Goal: Obtain resource: Download file/media

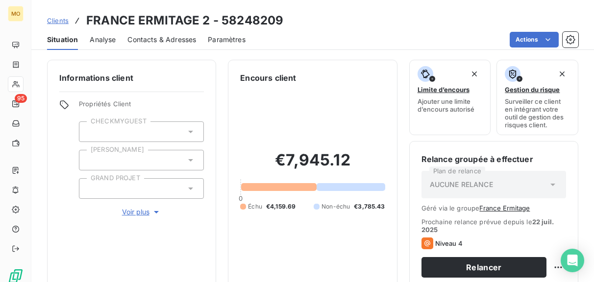
click at [65, 22] on span "Clients" at bounding box center [58, 21] width 22 height 8
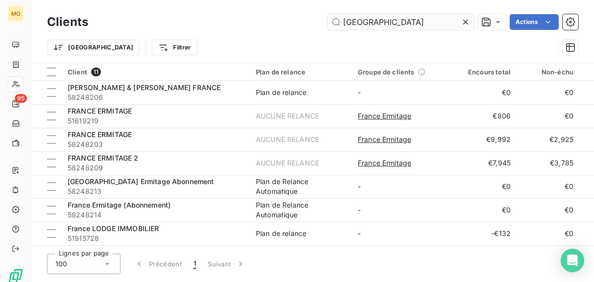
click at [412, 23] on input "[GEOGRAPHIC_DATA]" at bounding box center [400, 22] width 147 height 16
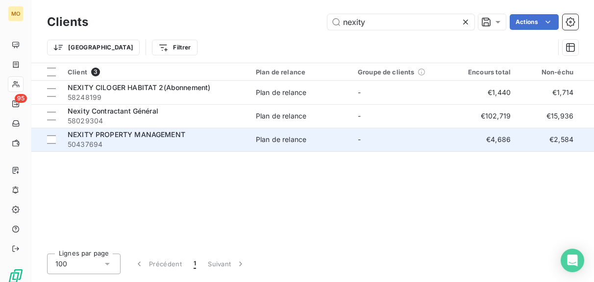
type input "nexity"
click at [149, 144] on span "50437694" at bounding box center [156, 145] width 176 height 10
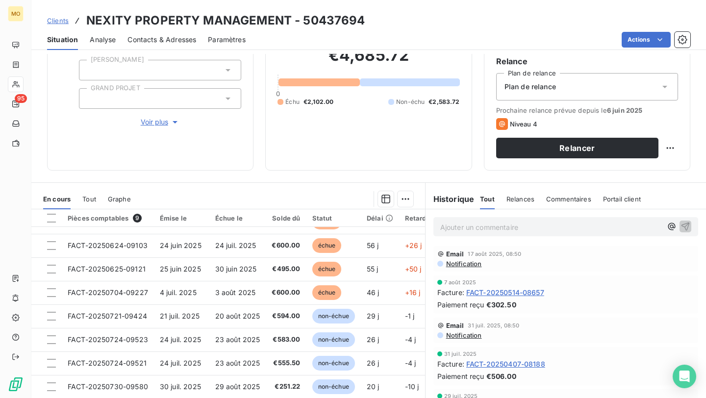
scroll to position [10, 0]
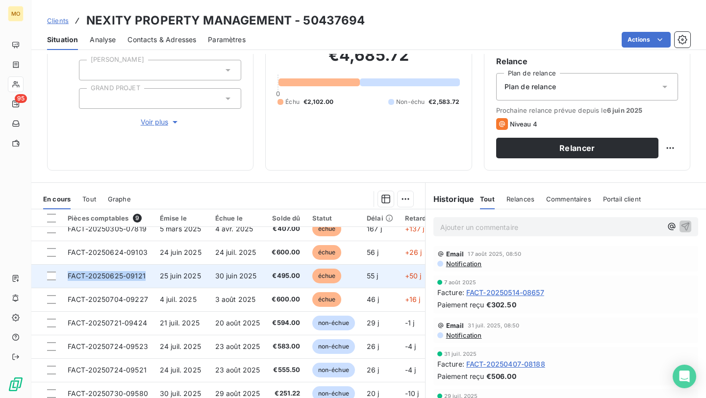
copy span "FACT-20250625-09121"
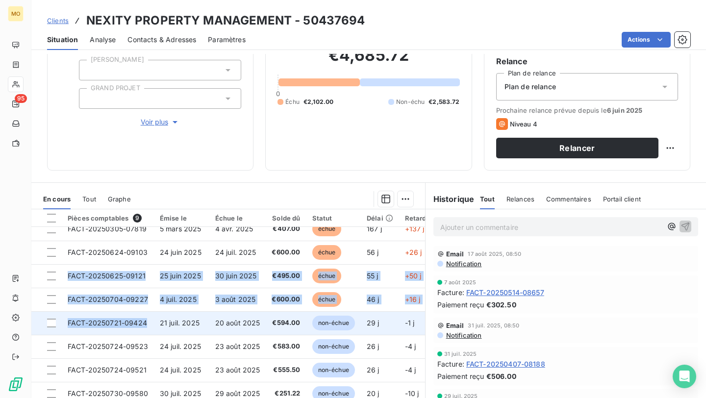
drag, startPoint x: 68, startPoint y: 274, endPoint x: 158, endPoint y: 325, distance: 103.4
click at [158, 282] on tbody "FACT-20250305-07819 [DATE] [DATE] €407.00 échue 167 j +137 j FACT-20250624-0910…" at bounding box center [267, 323] width 472 height 212
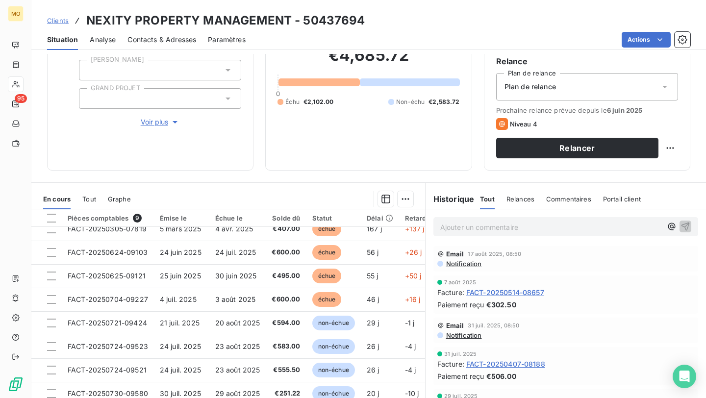
click at [262, 170] on div "Informations client Propriétés Client CHECKMYGUEST Duval GRAND PROJET Voir plus…" at bounding box center [368, 70] width 674 height 201
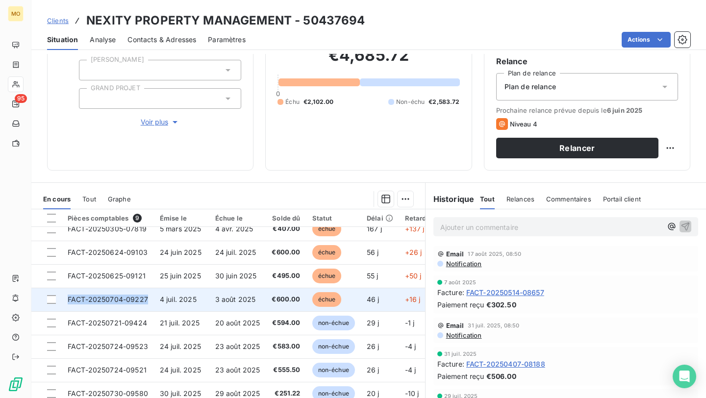
copy span "FACT-20250704-09227"
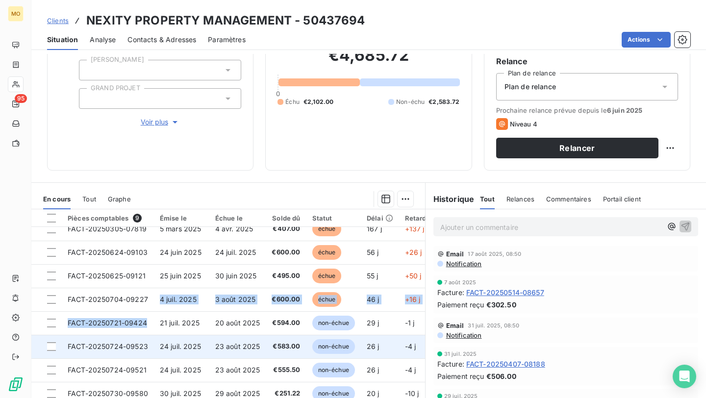
drag, startPoint x: 148, startPoint y: 298, endPoint x: 94, endPoint y: 339, distance: 68.1
click at [93, 282] on tbody "FACT-20250305-07819 [DATE] [DATE] €407.00 échue 167 j +137 j FACT-20250624-0910…" at bounding box center [267, 323] width 472 height 212
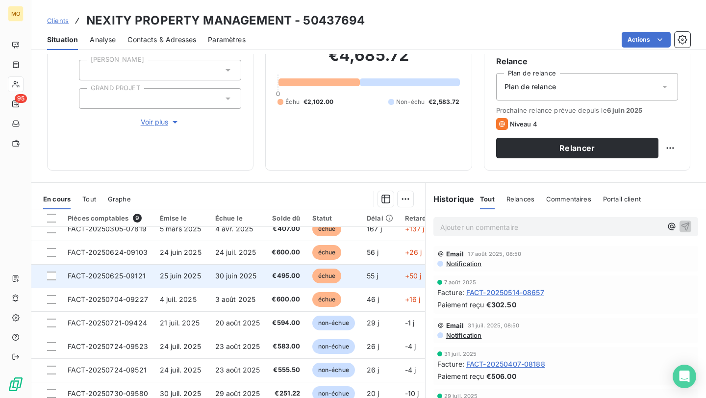
click at [270, 281] on td "€495.00" at bounding box center [286, 276] width 40 height 24
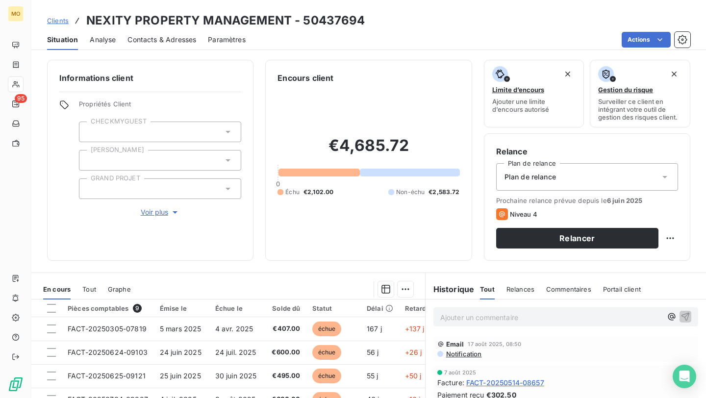
scroll to position [79, 0]
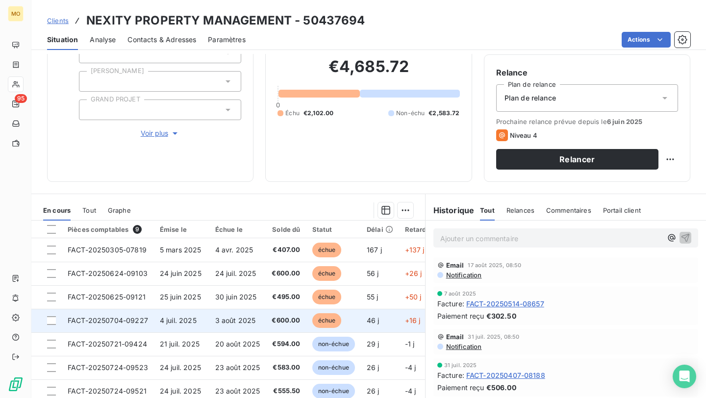
click at [272, 282] on span "€600.00" at bounding box center [286, 321] width 28 height 10
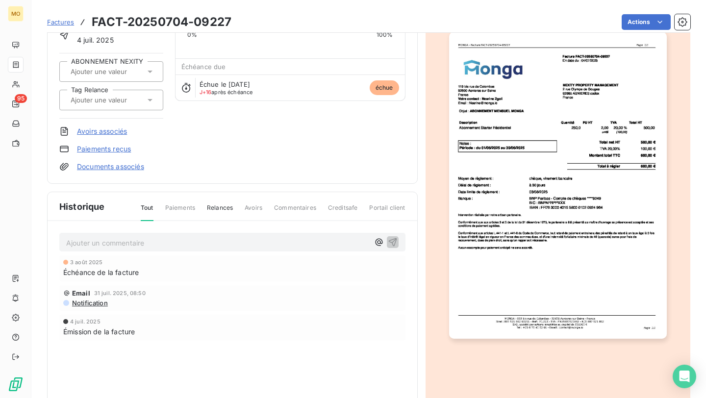
scroll to position [87, 0]
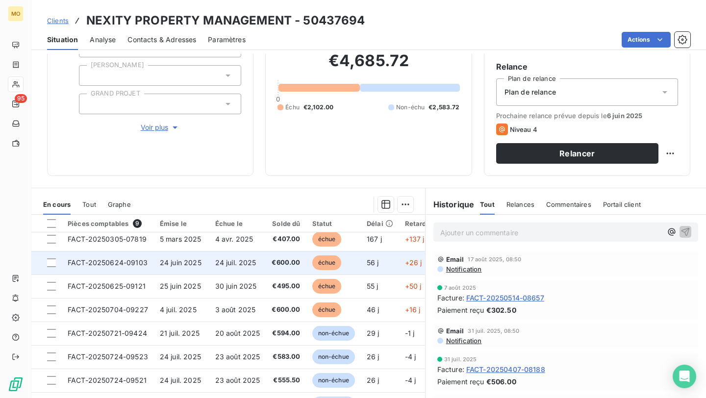
scroll to position [4, 0]
click at [283, 266] on span "€600.00" at bounding box center [286, 264] width 28 height 10
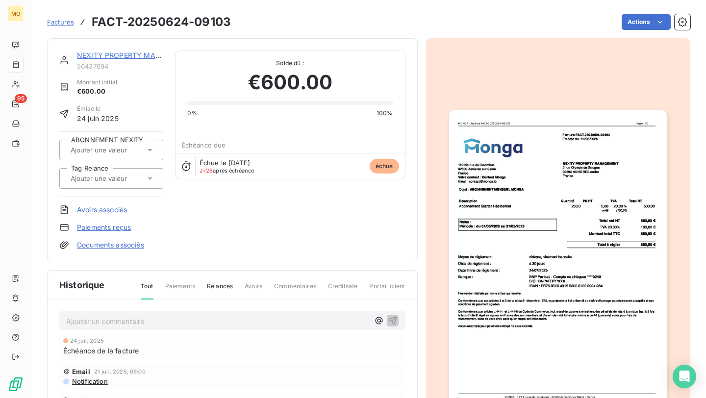
click at [126, 56] on link "NEXITY PROPERTY MANAGEMENT" at bounding box center [136, 55] width 118 height 8
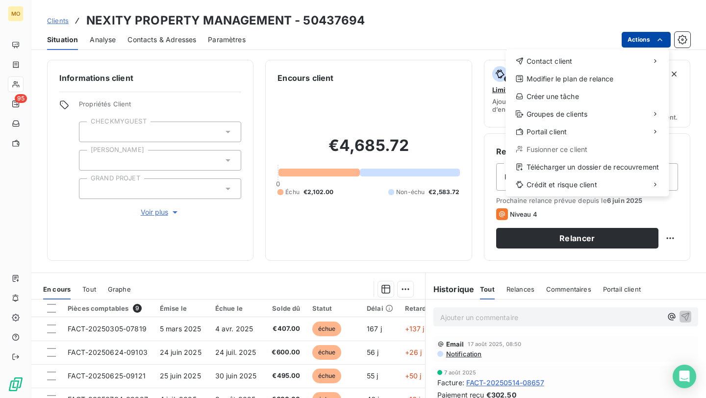
click at [594, 38] on html "MO 95 Clients NEXITY PROPERTY MANAGEMENT - 50437694 Situation Analyse Contacts …" at bounding box center [353, 199] width 706 height 398
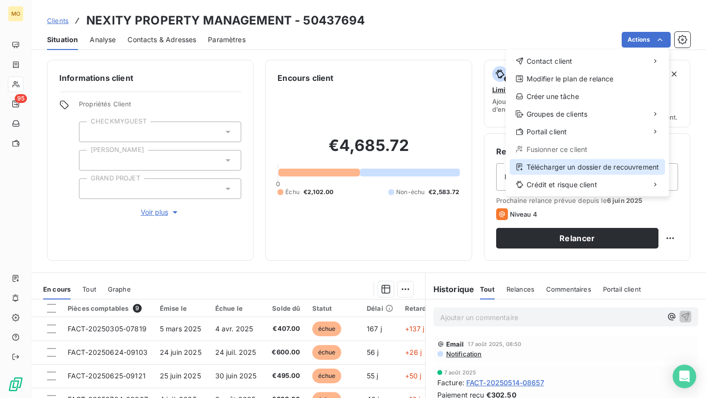
click at [527, 171] on div "Télécharger un dossier de recouvrement" at bounding box center [587, 167] width 155 height 16
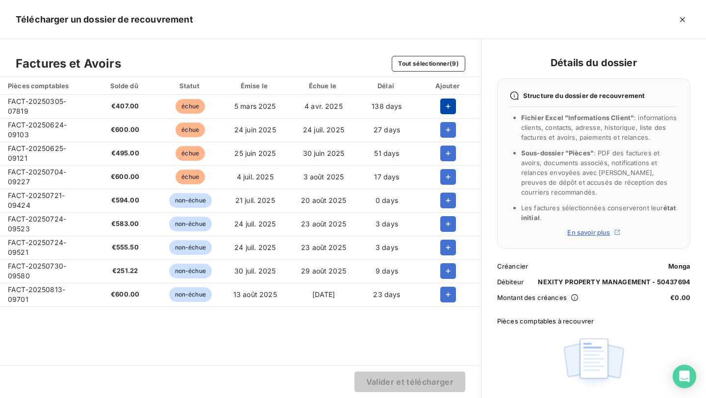
click at [440, 106] on button "button" at bounding box center [448, 107] width 16 height 16
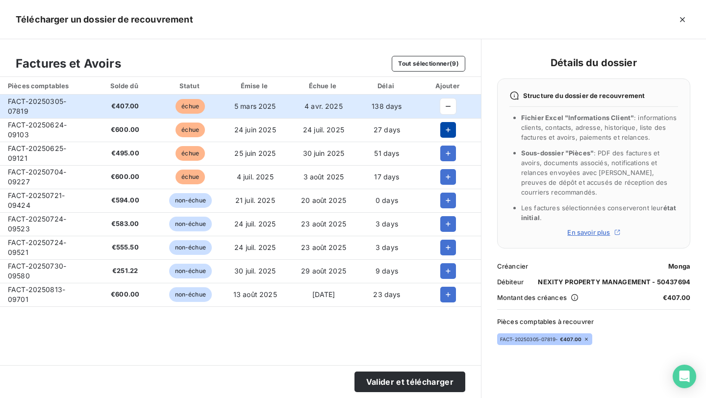
click at [443, 125] on icon "button" at bounding box center [448, 130] width 10 height 10
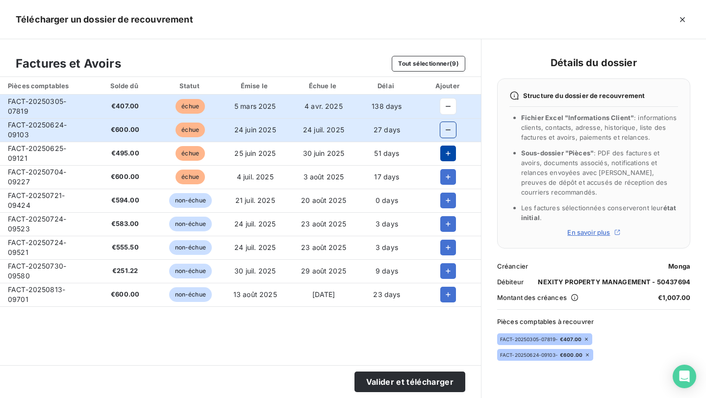
click at [442, 158] on button "button" at bounding box center [448, 154] width 16 height 16
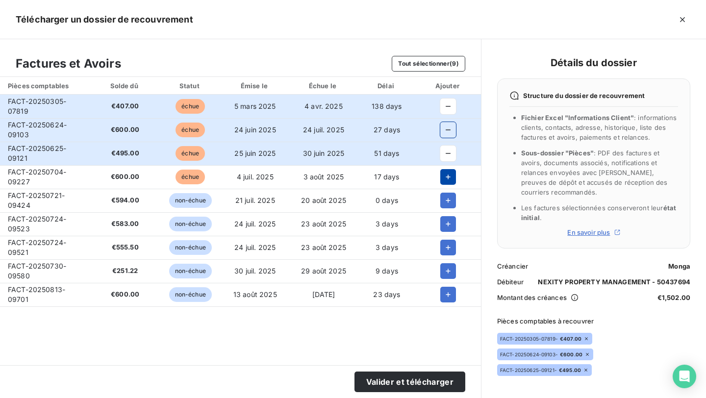
click at [443, 175] on icon "button" at bounding box center [448, 177] width 10 height 10
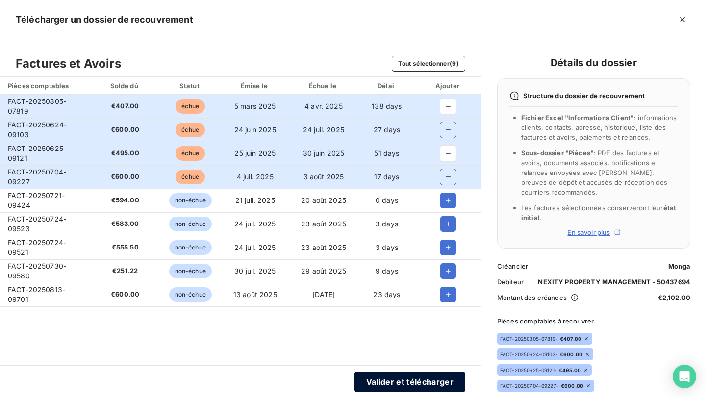
click at [381, 282] on button "Valider et télécharger" at bounding box center [409, 382] width 111 height 21
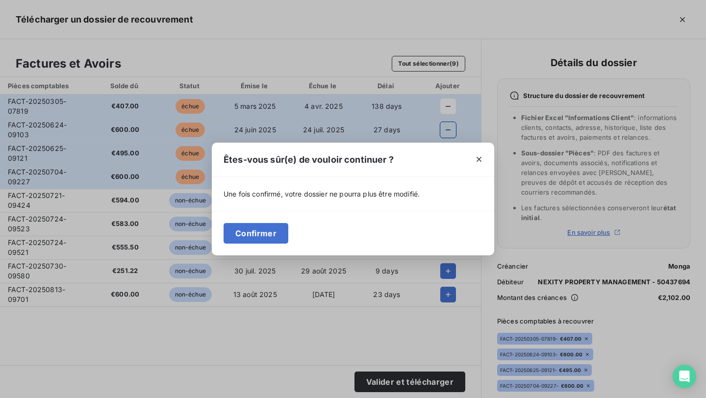
click at [231, 247] on div "Confirmer" at bounding box center [353, 233] width 282 height 45
click at [233, 228] on button "Confirmer" at bounding box center [256, 233] width 65 height 21
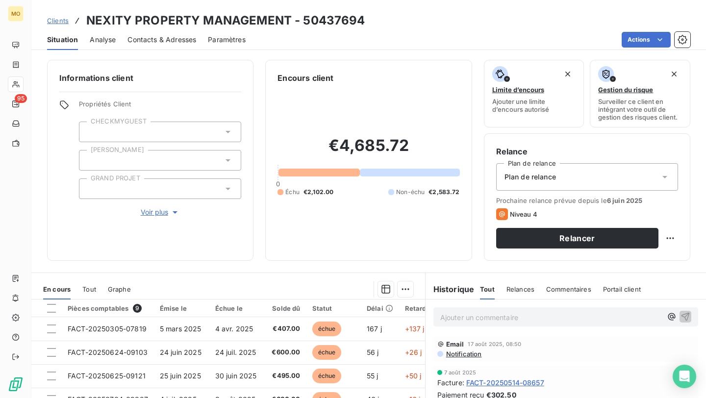
click at [65, 21] on span "Clients" at bounding box center [58, 21] width 22 height 8
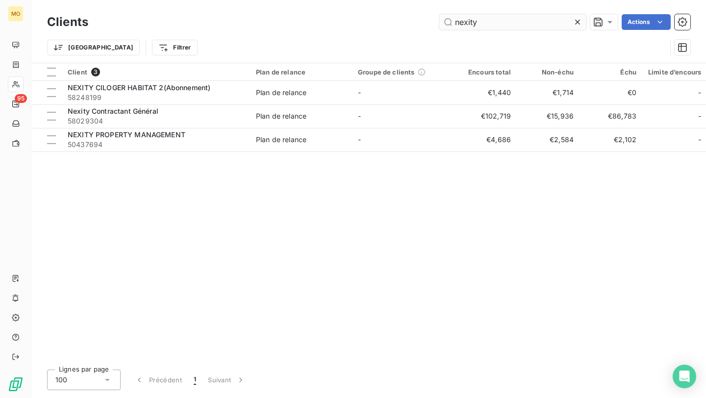
click at [492, 19] on input "nexity" at bounding box center [512, 22] width 147 height 16
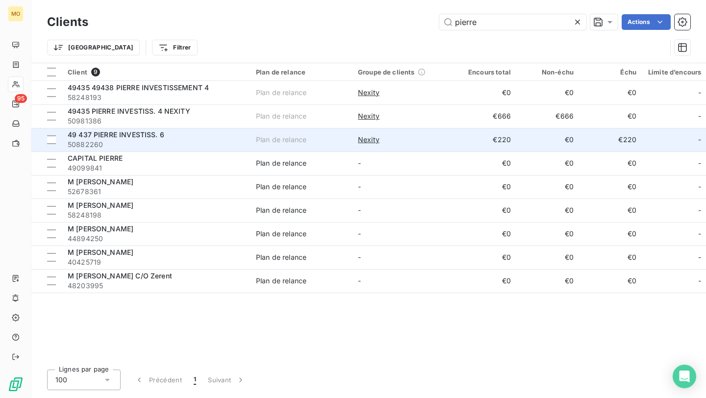
type input "pierre"
click at [149, 142] on span "50882260" at bounding box center [156, 145] width 176 height 10
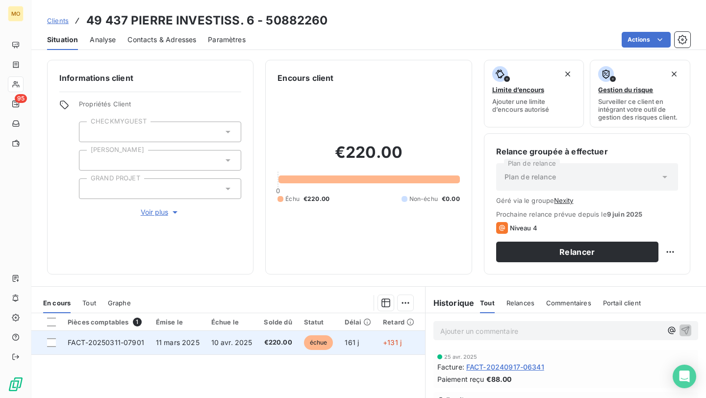
click at [170, 282] on span "11 mars 2025" at bounding box center [178, 342] width 44 height 8
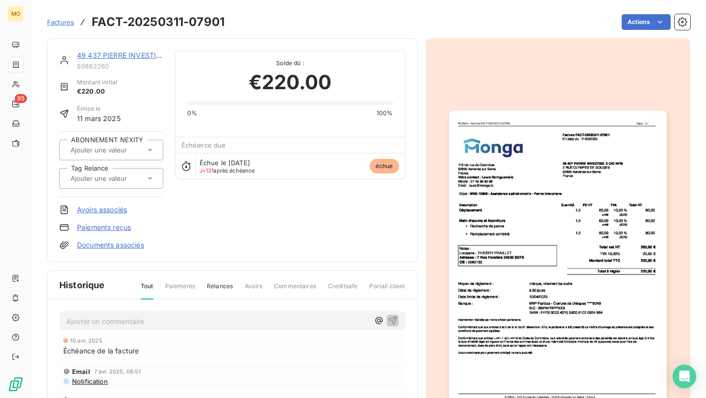
click at [502, 199] on img "button" at bounding box center [558, 263] width 218 height 307
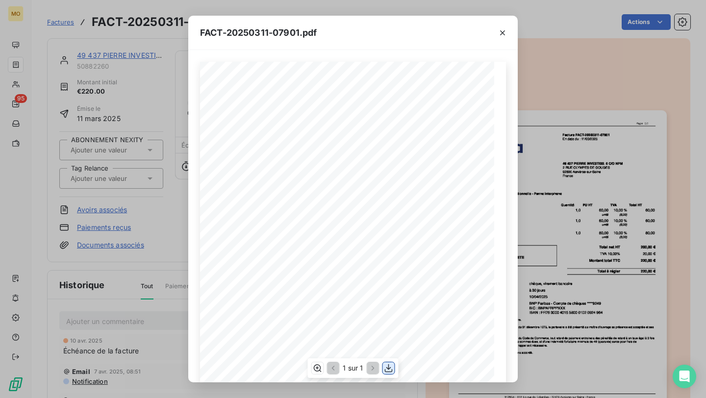
click at [389, 282] on icon "button" at bounding box center [389, 368] width 8 height 8
click at [506, 36] on icon "button" at bounding box center [503, 33] width 10 height 10
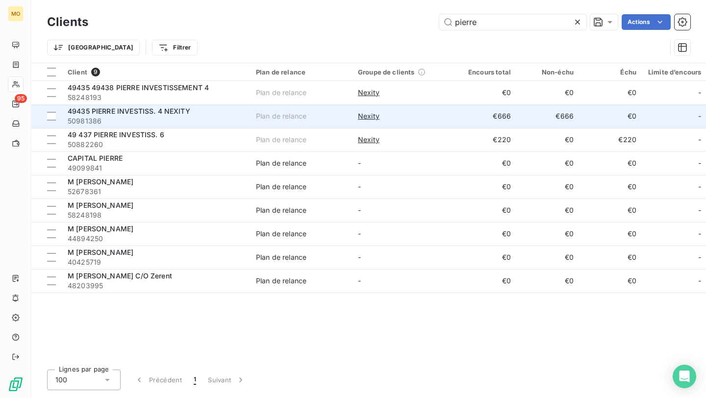
click at [205, 120] on span "50981386" at bounding box center [156, 121] width 176 height 10
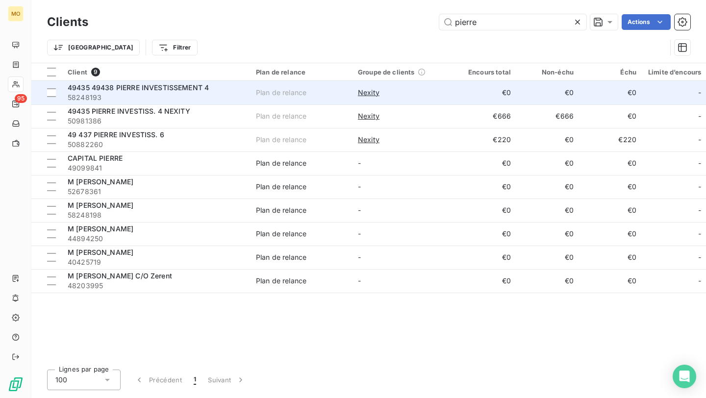
click at [216, 100] on span "58248193" at bounding box center [156, 98] width 176 height 10
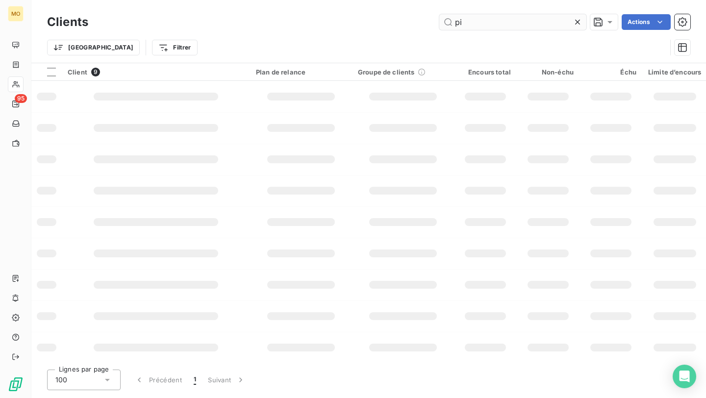
type input "p"
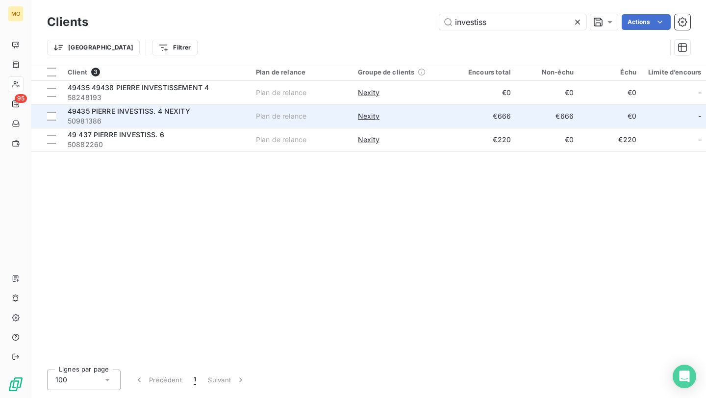
type input "investiss"
click at [196, 122] on span "50981386" at bounding box center [156, 121] width 176 height 10
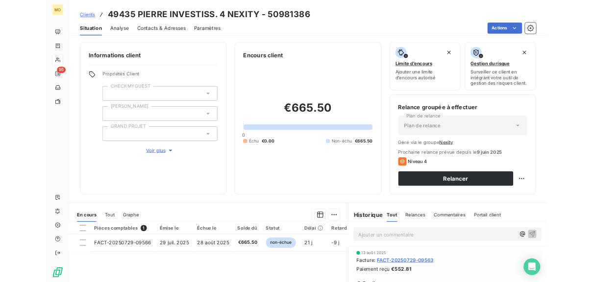
scroll to position [7, 0]
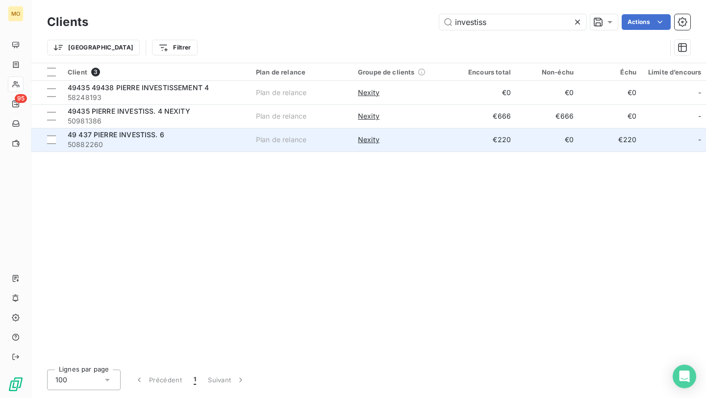
click at [202, 144] on span "50882260" at bounding box center [156, 145] width 176 height 10
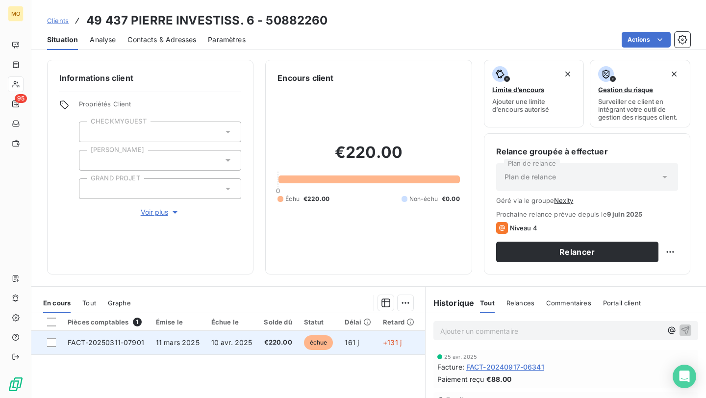
click at [95, 282] on span "FACT-20250311-07901" at bounding box center [106, 342] width 76 height 8
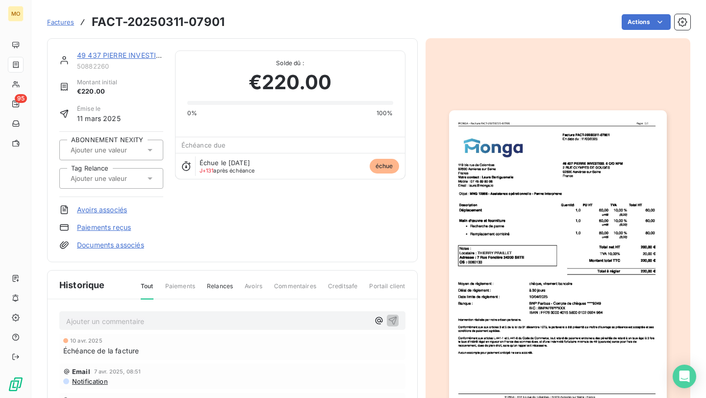
click at [531, 212] on img "button" at bounding box center [558, 263] width 218 height 307
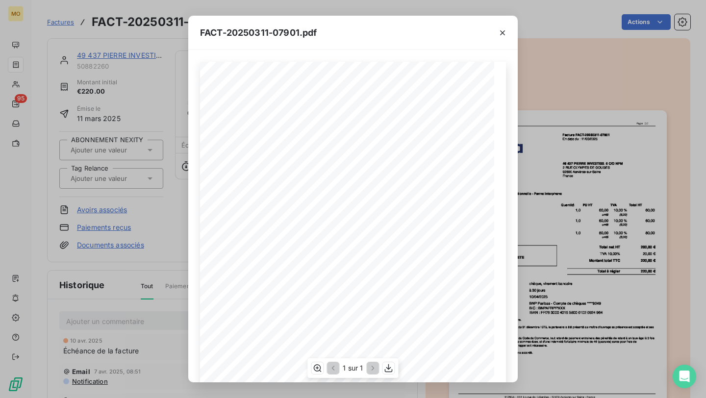
click at [242, 172] on span "MNG 12866 - Assistance opérationnelle - Panne interphone" at bounding box center [296, 174] width 124 height 4
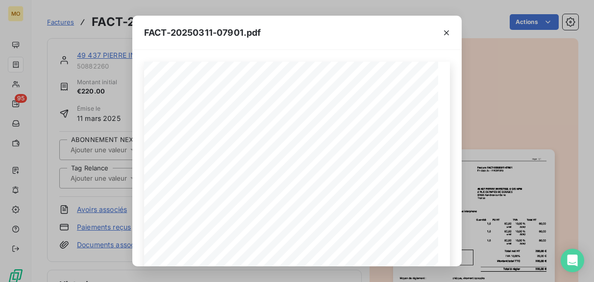
click at [77, 102] on div "FACT-20250311-07901.pdf [STREET_ADDRESS] Votre contact : [PERSON_NAME] Mobile :…" at bounding box center [297, 141] width 594 height 282
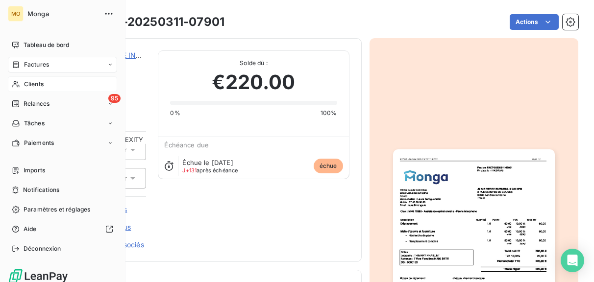
click at [23, 85] on div "Clients" at bounding box center [62, 84] width 109 height 16
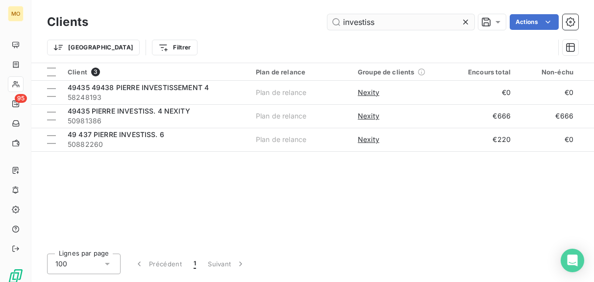
click at [365, 17] on input "investiss" at bounding box center [400, 22] width 147 height 16
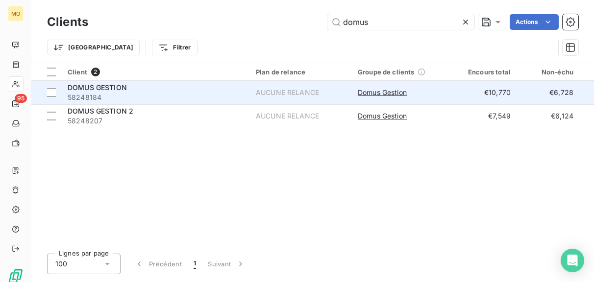
type input "domus"
click at [237, 90] on div "DOMUS GESTION" at bounding box center [156, 88] width 176 height 10
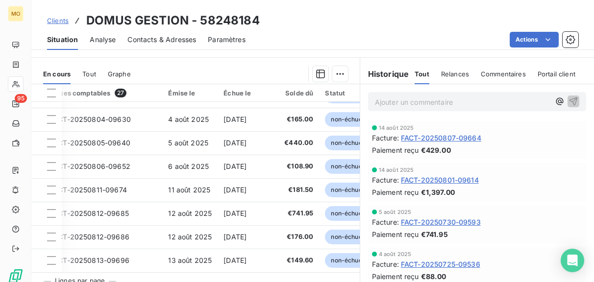
scroll to position [223, 0]
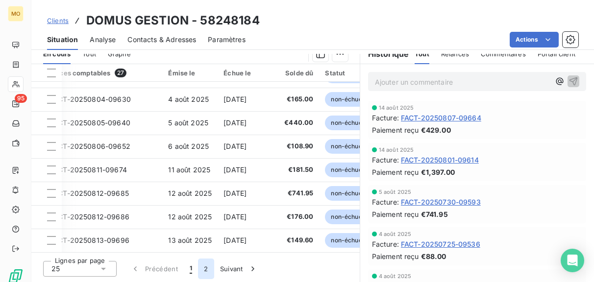
click at [204, 266] on button "2" at bounding box center [206, 269] width 16 height 21
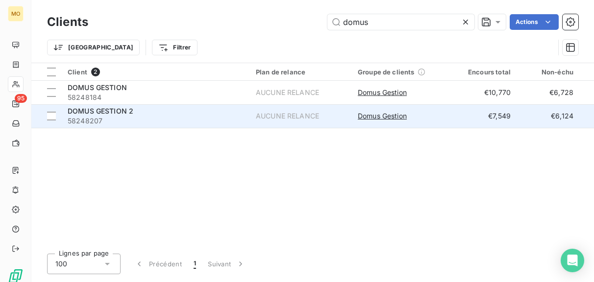
click at [195, 118] on span "58248207" at bounding box center [156, 121] width 176 height 10
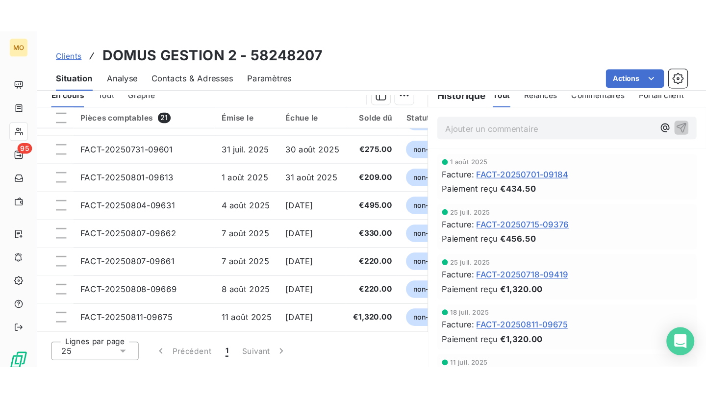
scroll to position [217, 0]
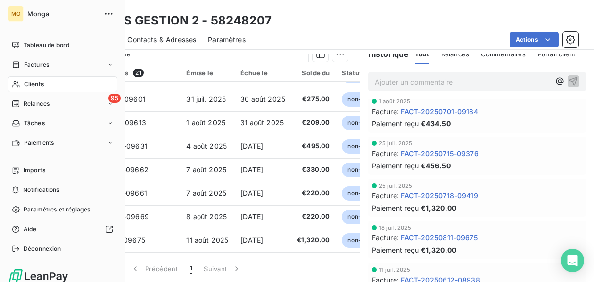
click at [17, 85] on icon at bounding box center [15, 84] width 7 height 6
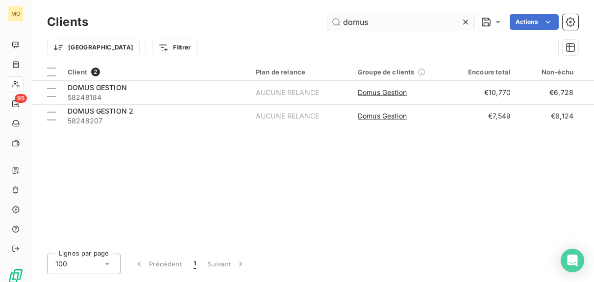
click at [372, 20] on input "domus" at bounding box center [400, 22] width 147 height 16
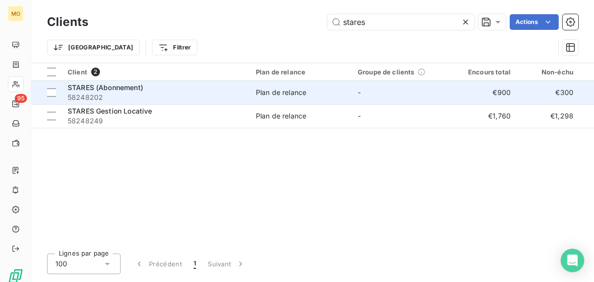
type input "stares"
click at [211, 101] on span "58248202" at bounding box center [156, 98] width 176 height 10
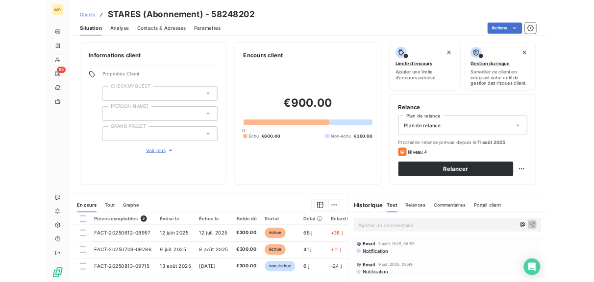
scroll to position [98, 0]
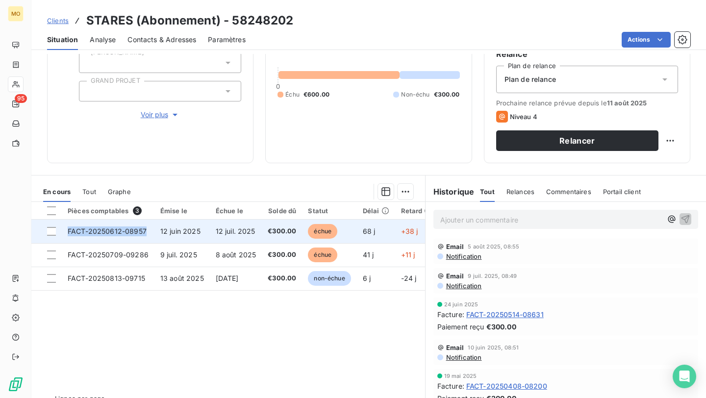
copy tr "FACT-20250612-08957"
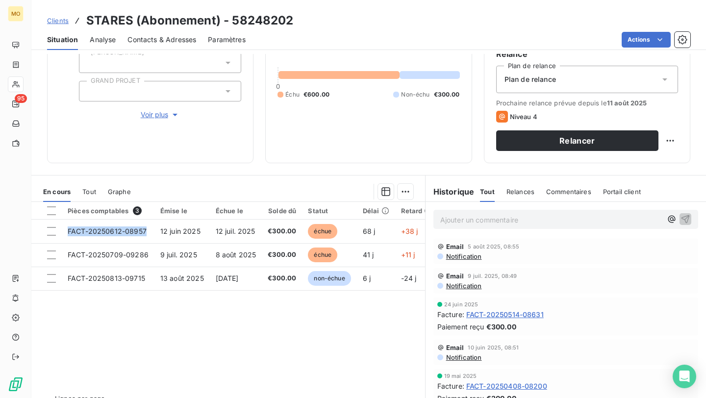
drag, startPoint x: 151, startPoint y: 229, endPoint x: 243, endPoint y: 362, distance: 161.4
click at [243, 282] on div "Pièces comptables 3 Émise le Échue le Solde dû Statut Délai Retard Tag Relance …" at bounding box center [228, 296] width 394 height 189
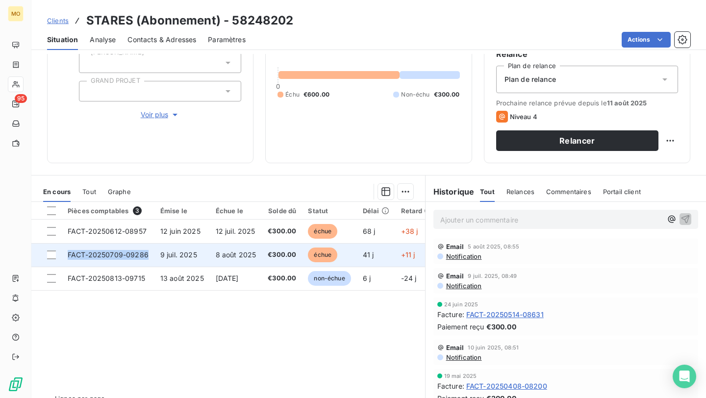
copy span "FACT-20250709-09286"
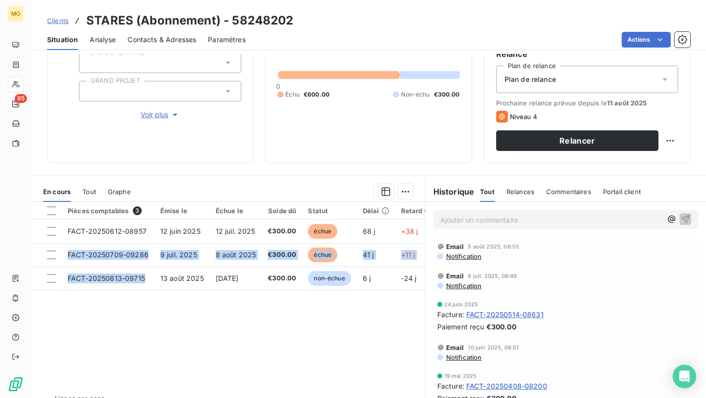
drag, startPoint x: 71, startPoint y: 251, endPoint x: 110, endPoint y: 338, distance: 95.0
click at [110, 282] on div "Pièces comptables 3 Émise le Échue le Solde dû Statut Délai Retard Tag Relance …" at bounding box center [228, 296] width 394 height 189
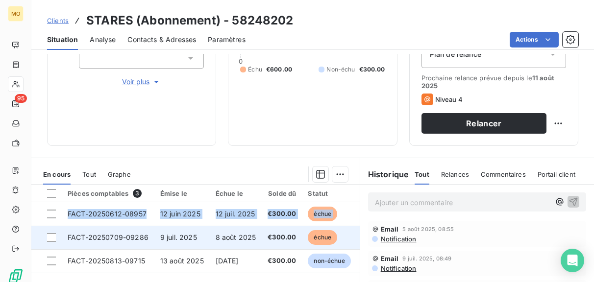
scroll to position [144, 0]
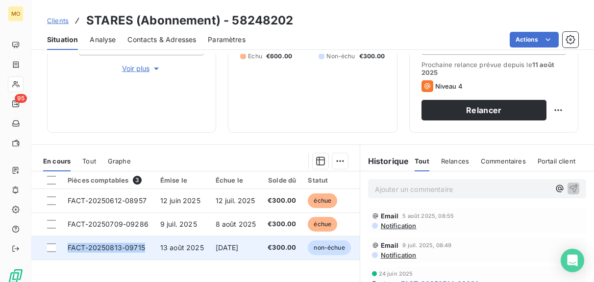
copy span "FACT-20250813-09715"
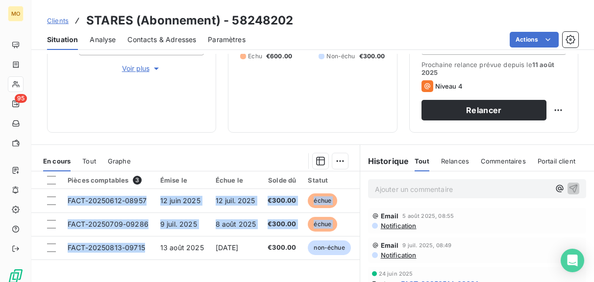
drag, startPoint x: 144, startPoint y: 249, endPoint x: 216, endPoint y: 311, distance: 95.2
click at [216, 282] on html "MO 95 Clients STARES (Abonnement) - 58248202 Situation Analyse Contacts & Adres…" at bounding box center [297, 141] width 594 height 282
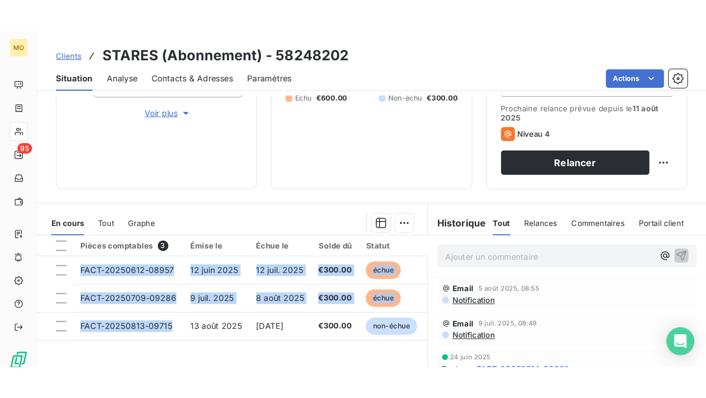
scroll to position [203, 0]
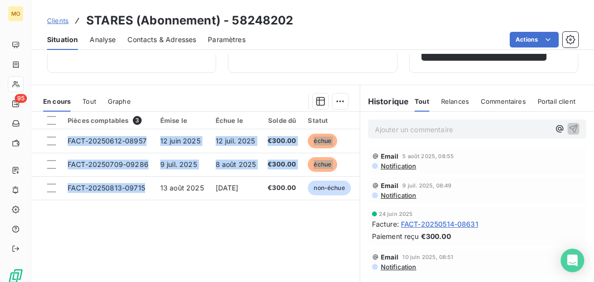
click at [152, 35] on span "Contacts & Adresses" at bounding box center [161, 40] width 69 height 10
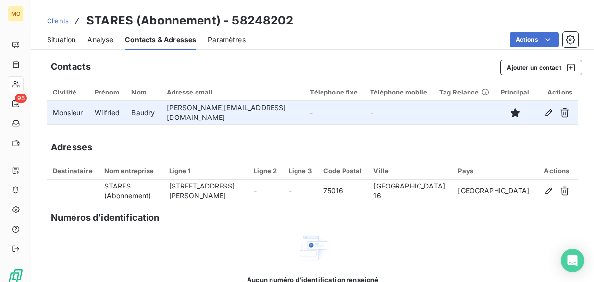
click at [220, 115] on td "[PERSON_NAME][EMAIL_ADDRESS][DOMAIN_NAME]" at bounding box center [232, 113] width 143 height 24
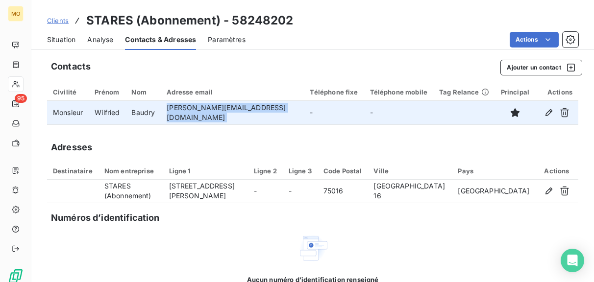
click at [220, 115] on td "[PERSON_NAME][EMAIL_ADDRESS][DOMAIN_NAME]" at bounding box center [232, 113] width 143 height 24
copy td "[PERSON_NAME][EMAIL_ADDRESS][DOMAIN_NAME]"
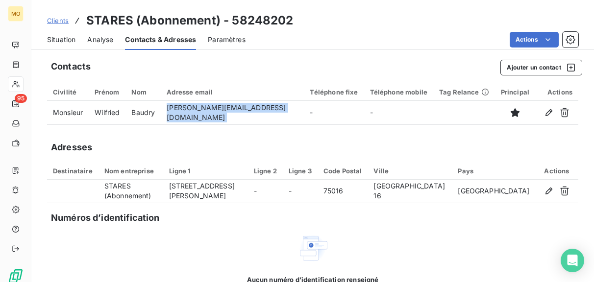
click at [57, 41] on span "Situation" at bounding box center [61, 40] width 28 height 10
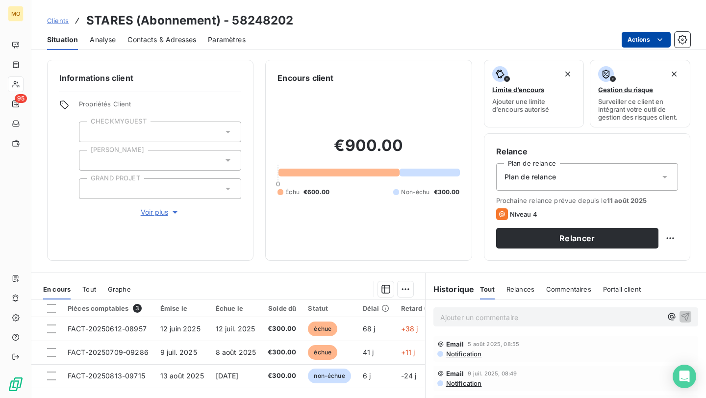
click at [594, 42] on html "MO 95 Clients STARES (Abonnement) - 58248202 Situation Analyse Contacts & Adres…" at bounding box center [353, 199] width 706 height 398
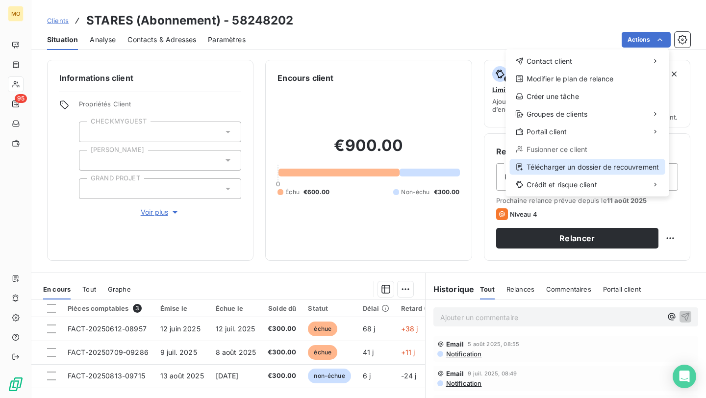
click at [554, 163] on div "Télécharger un dossier de recouvrement" at bounding box center [587, 167] width 155 height 16
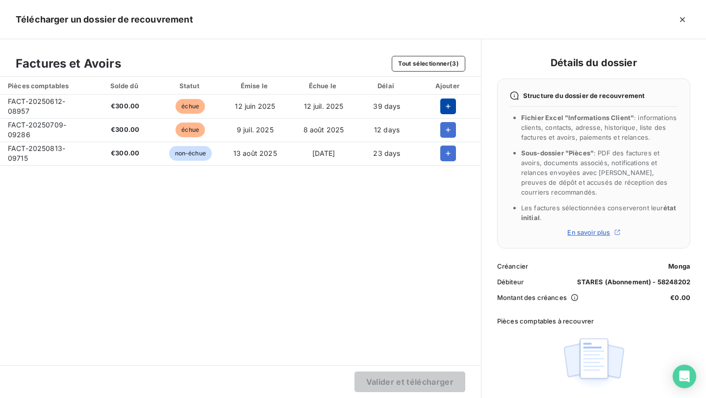
click at [443, 106] on icon "button" at bounding box center [448, 106] width 10 height 10
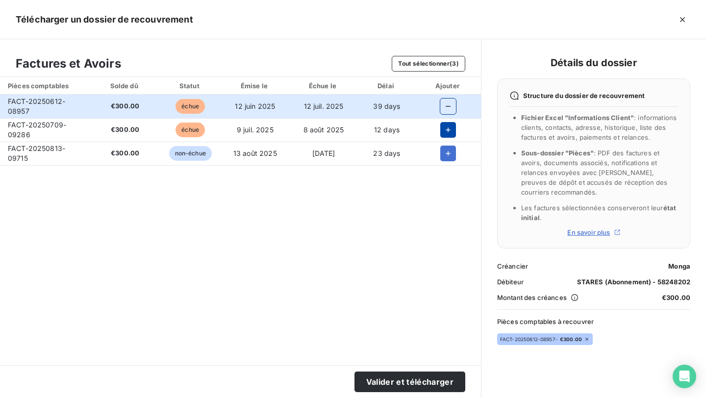
click at [444, 134] on icon "button" at bounding box center [448, 130] width 10 height 10
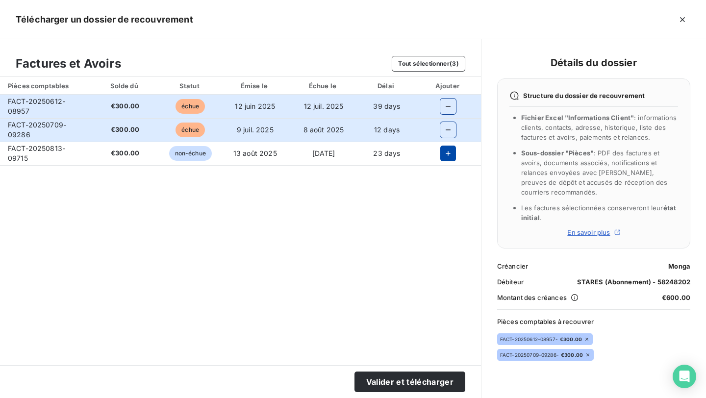
click at [443, 160] on button "button" at bounding box center [448, 154] width 16 height 16
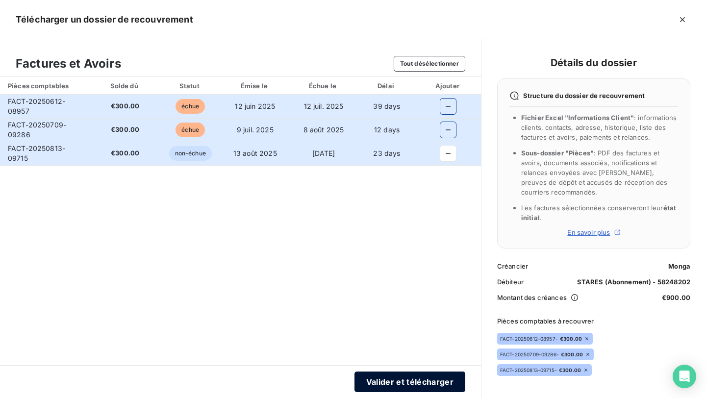
click at [367, 282] on button "Valider et télécharger" at bounding box center [409, 382] width 111 height 21
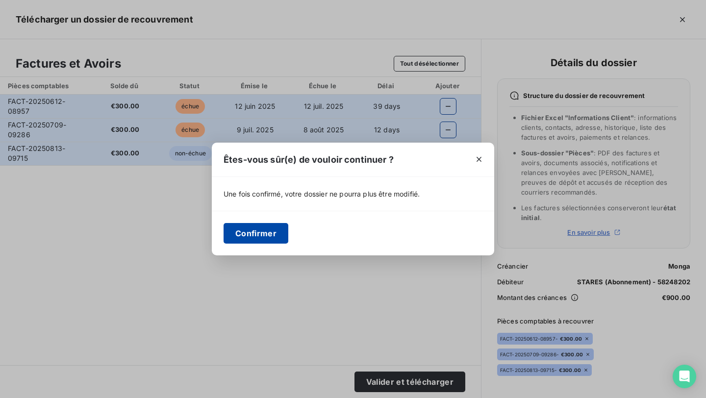
click at [257, 237] on button "Confirmer" at bounding box center [256, 233] width 65 height 21
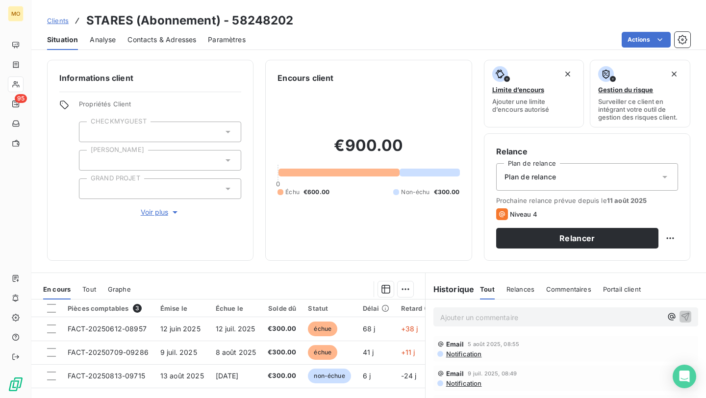
click at [63, 20] on span "Clients" at bounding box center [58, 21] width 22 height 8
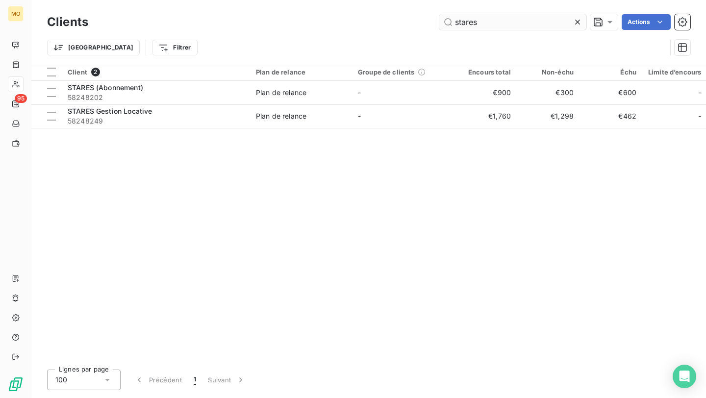
click at [527, 22] on input "stares" at bounding box center [512, 22] width 147 height 16
click at [526, 22] on input "stares" at bounding box center [512, 22] width 147 height 16
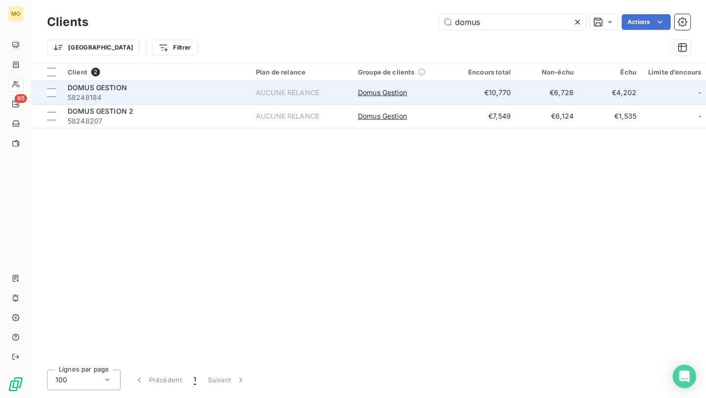
type input "domus"
click at [233, 93] on span "58248184" at bounding box center [156, 98] width 176 height 10
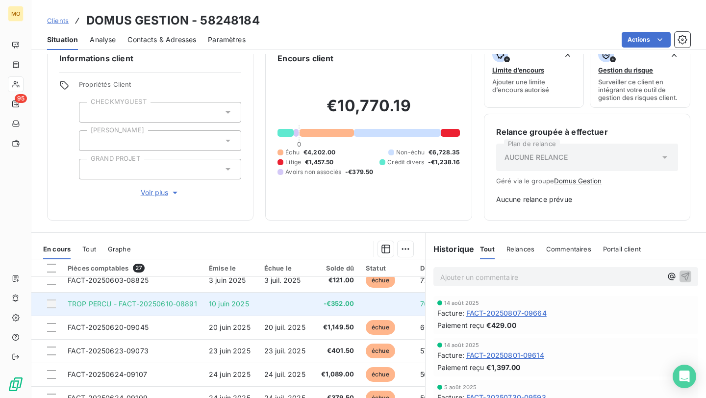
scroll to position [17, 0]
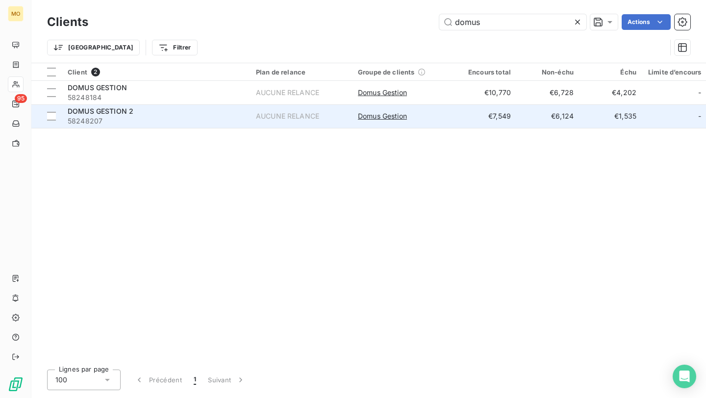
click at [214, 118] on span "58248207" at bounding box center [156, 121] width 176 height 10
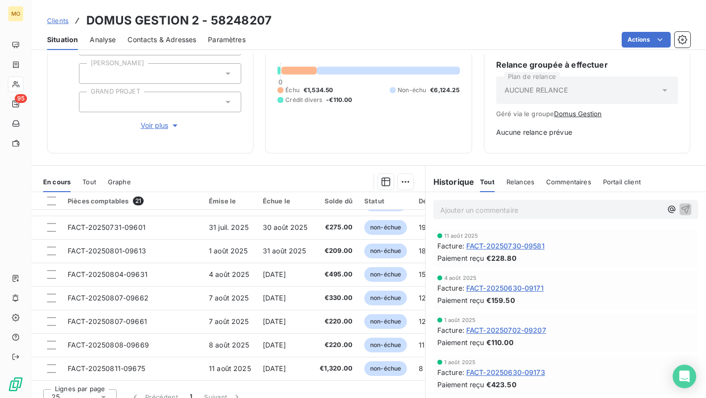
scroll to position [99, 0]
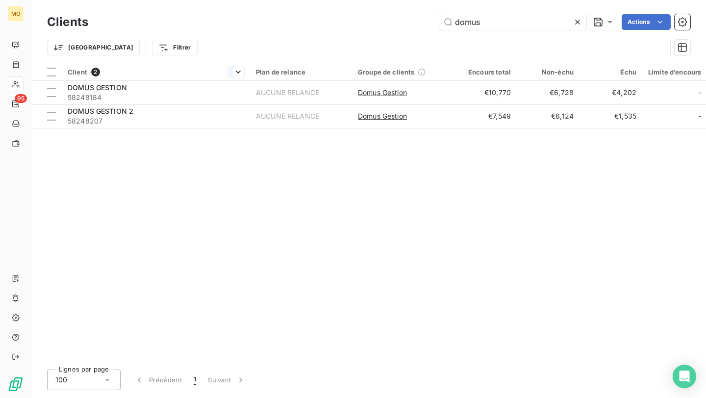
click at [220, 80] on div at bounding box center [156, 80] width 188 height 0
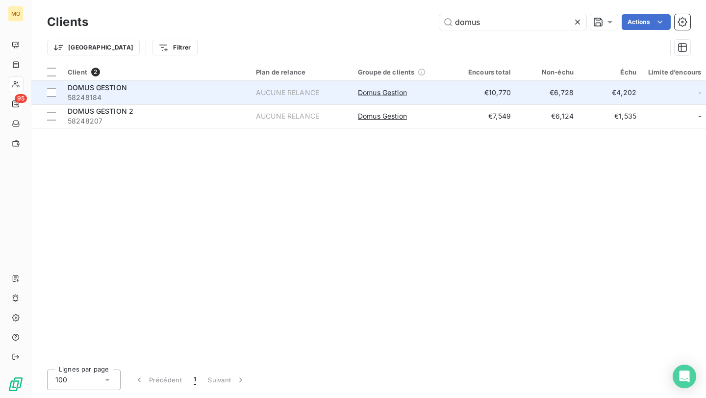
click at [203, 98] on span "58248184" at bounding box center [156, 98] width 176 height 10
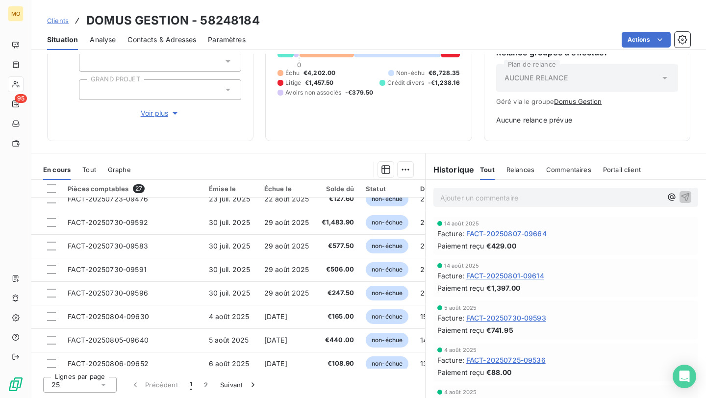
scroll to position [315, 0]
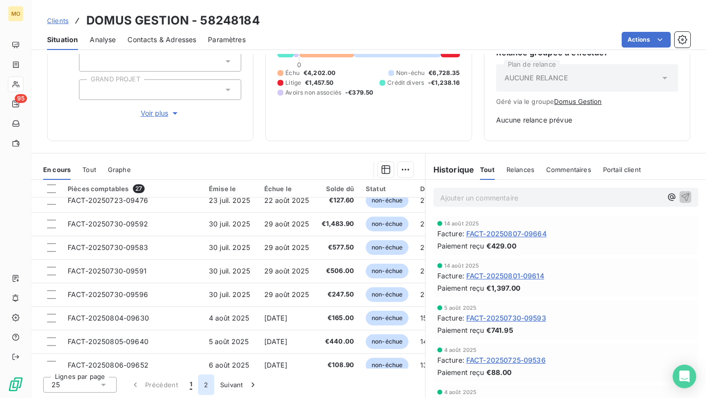
click at [203, 282] on button "2" at bounding box center [206, 384] width 16 height 21
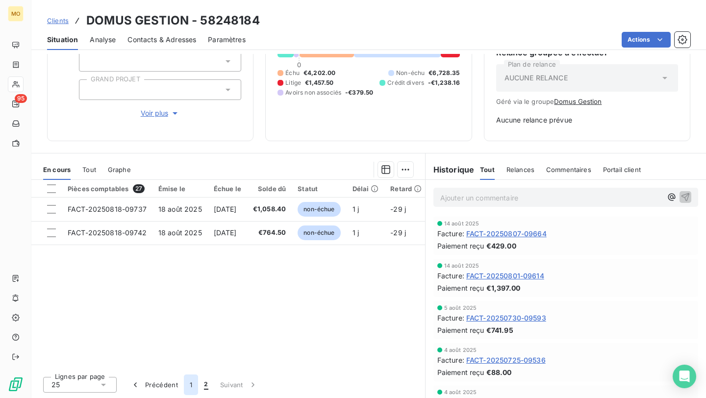
click at [186, 282] on button "1" at bounding box center [191, 384] width 14 height 21
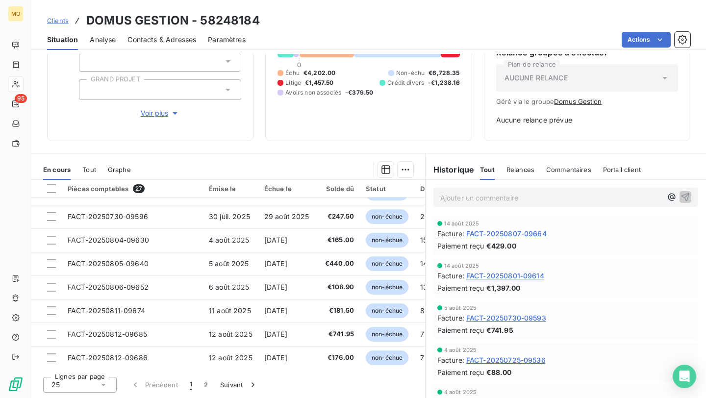
scroll to position [421, 0]
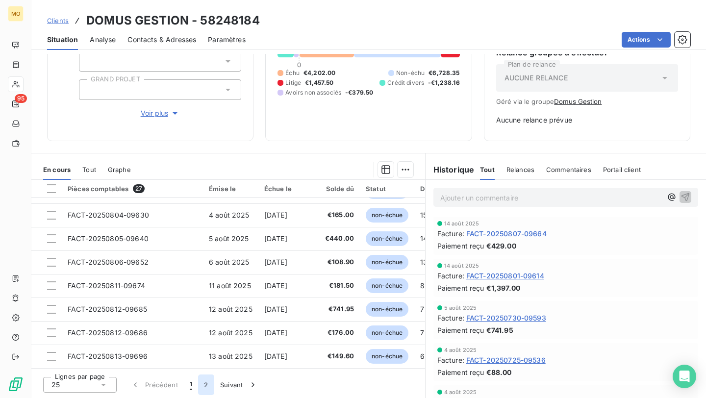
click at [204, 282] on button "2" at bounding box center [206, 384] width 16 height 21
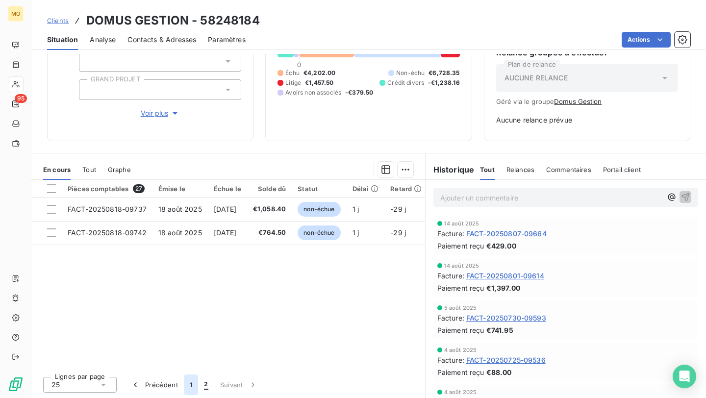
click at [188, 282] on button "1" at bounding box center [191, 384] width 14 height 21
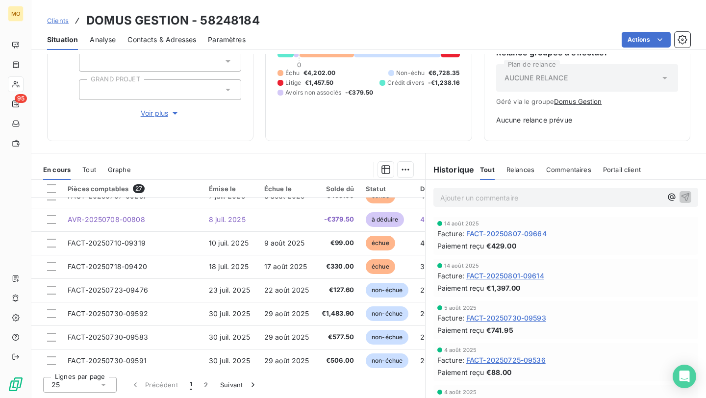
scroll to position [215, 0]
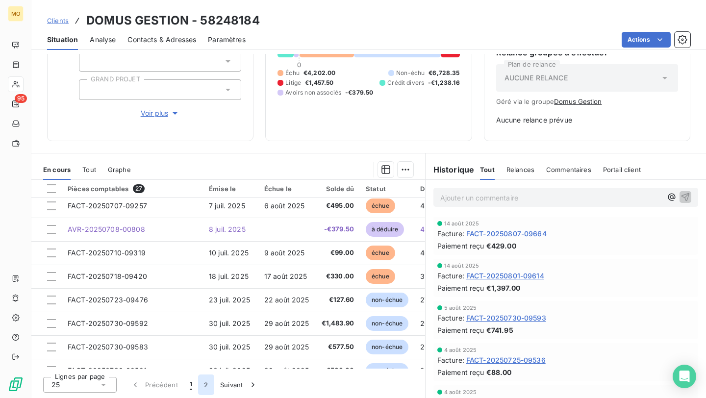
click at [203, 282] on button "2" at bounding box center [206, 384] width 16 height 21
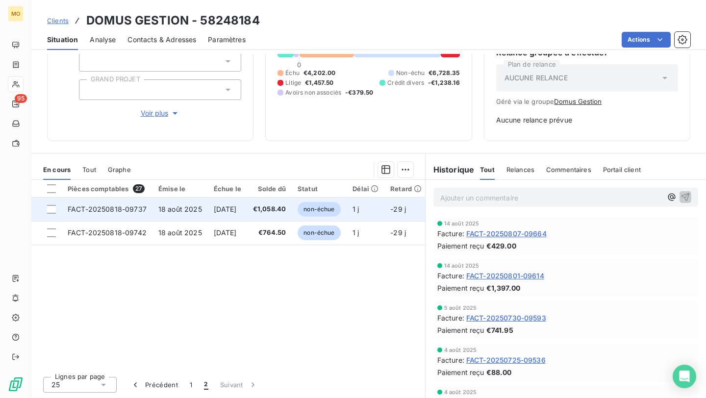
scroll to position [0, 0]
click at [237, 205] on span "[DATE]" at bounding box center [225, 209] width 23 height 8
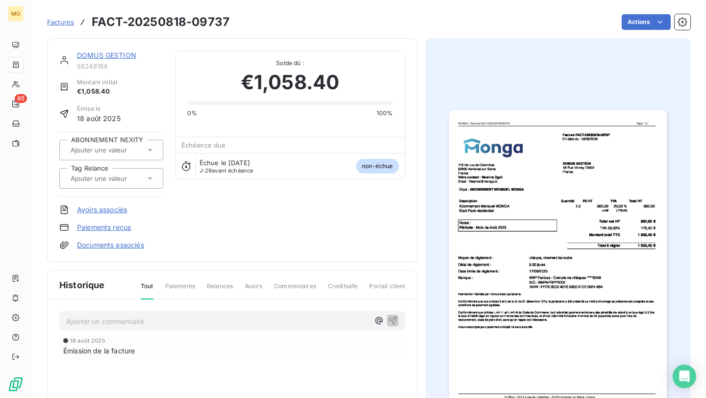
click at [594, 215] on img "button" at bounding box center [558, 263] width 218 height 307
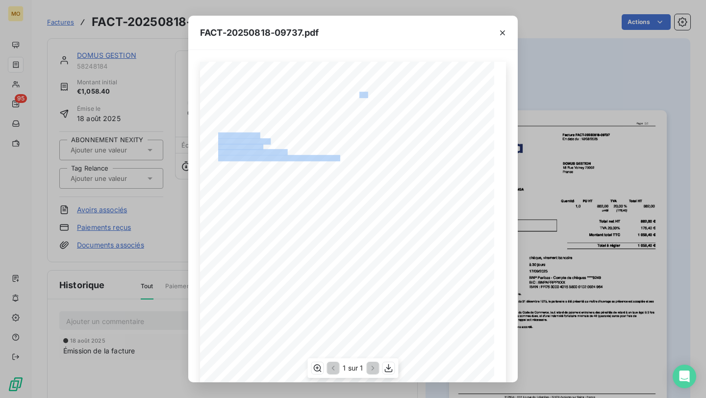
click at [427, 95] on div "[STREET_ADDRESS] Votre contact : [PERSON_NAME] Email : [EMAIL_ADDRESS][DOMAIN_N…" at bounding box center [353, 269] width 306 height 415
copy div "[STREET_ADDRESS] Votre contact : [PERSON_NAME] Email : [PERSON_NAME][EMAIL_ADDR…"
drag, startPoint x: 421, startPoint y: 96, endPoint x: 370, endPoint y: 94, distance: 51.0
click at [370, 94] on span "Facture FACT-20250818-09737" at bounding box center [391, 94] width 65 height 4
copy span "re FACT-20250818-0973"
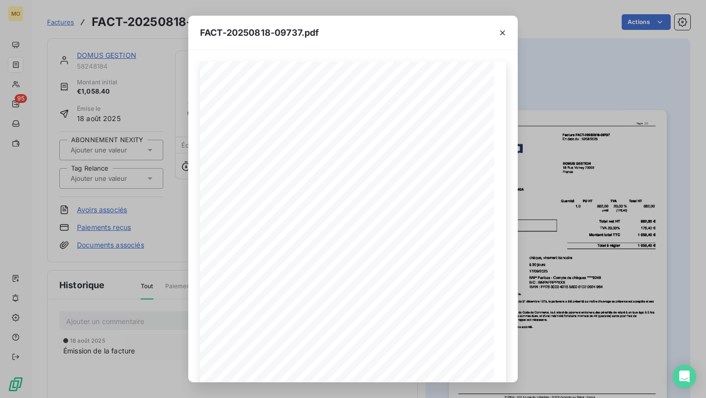
click at [130, 81] on div "FACT-20250818-09737.pdf [STREET_ADDRESS] Votre contact : [PERSON_NAME] Email : …" at bounding box center [353, 199] width 706 height 398
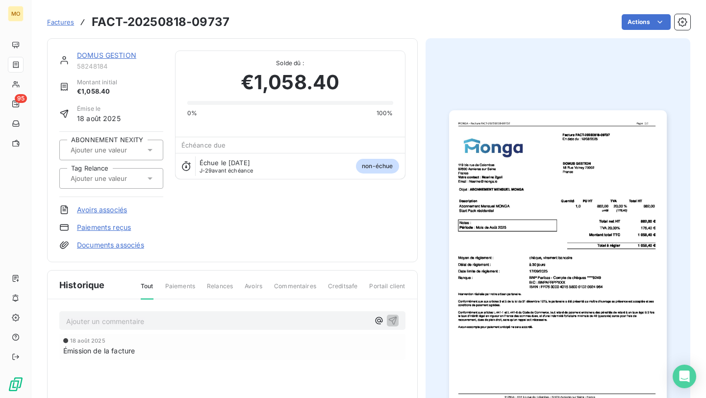
click at [123, 49] on div "DOMUS GESTION 58248184 Montant initial €1,058.40 Émise le [DATE] ABONNEMENT NEX…" at bounding box center [232, 150] width 371 height 224
click at [123, 54] on link "DOMUS GESTION" at bounding box center [106, 55] width 59 height 8
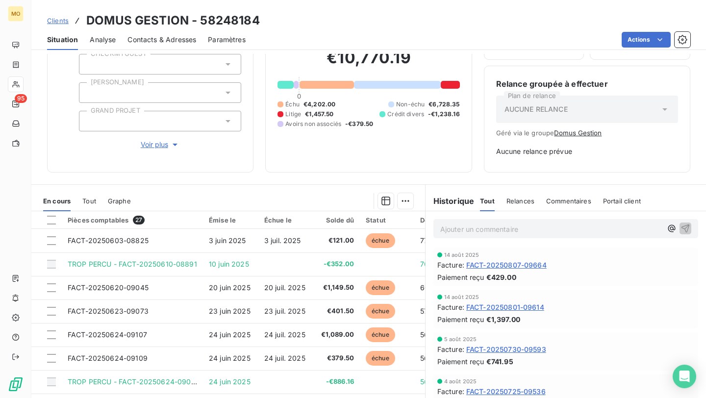
scroll to position [69, 0]
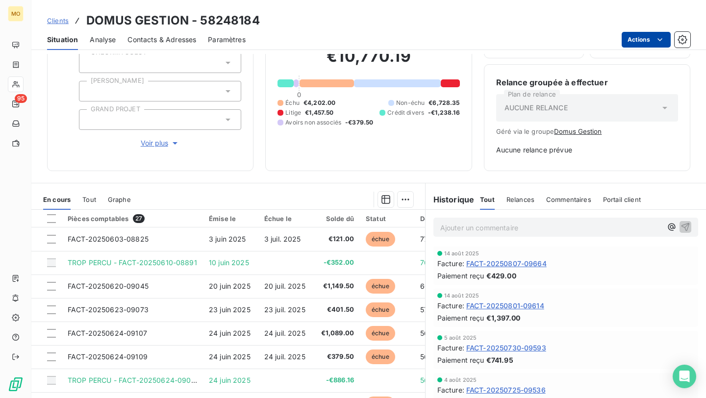
click at [594, 39] on html "MO 95 Clients DOMUS GESTION - 58248184 Situation Analyse Contacts & Adresses Pa…" at bounding box center [353, 199] width 706 height 398
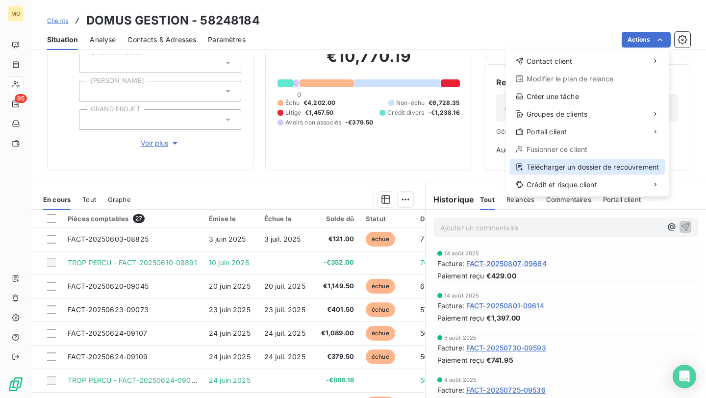
click at [560, 169] on div "Télécharger un dossier de recouvrement" at bounding box center [587, 167] width 155 height 16
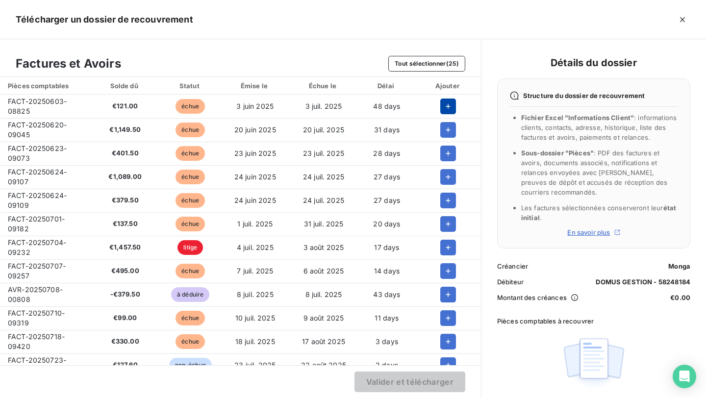
click at [443, 109] on icon "button" at bounding box center [448, 106] width 10 height 10
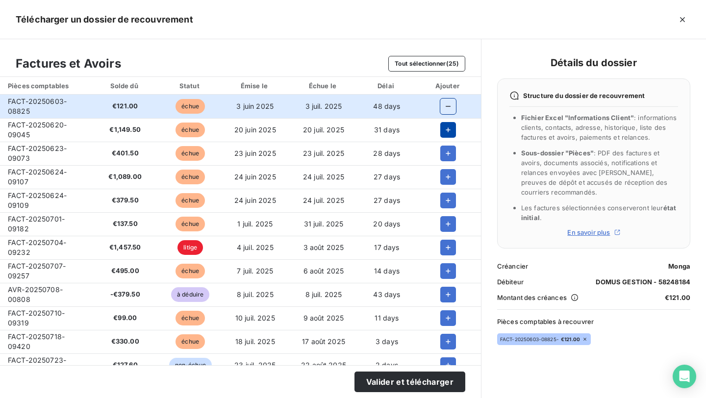
click at [444, 125] on icon "button" at bounding box center [448, 130] width 10 height 10
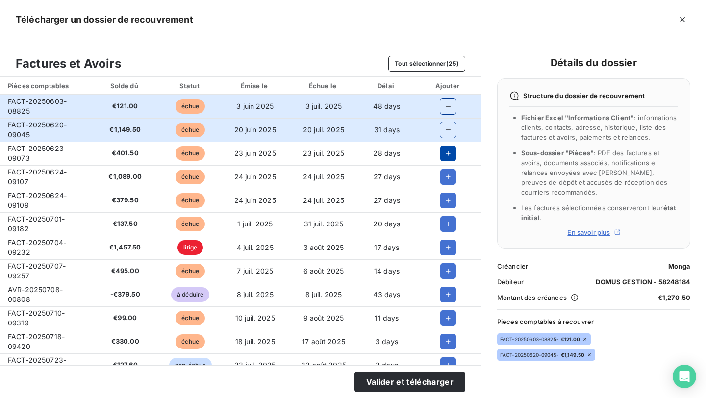
click at [446, 155] on icon "button" at bounding box center [448, 153] width 5 height 5
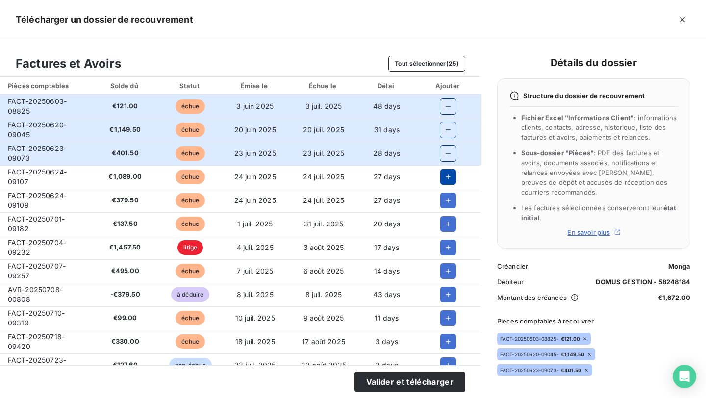
click at [443, 184] on button "button" at bounding box center [448, 177] width 16 height 16
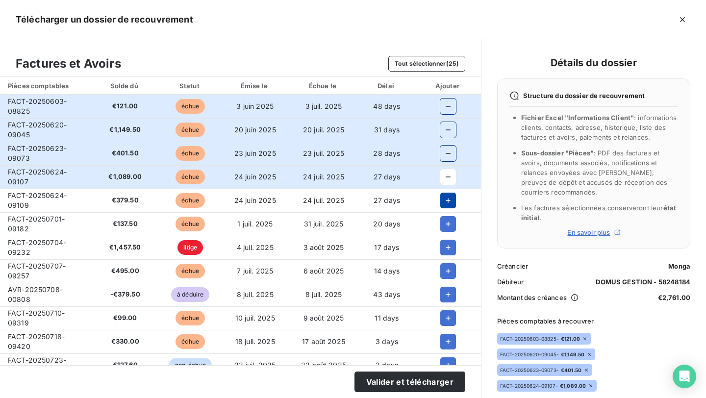
click at [448, 202] on icon "button" at bounding box center [448, 201] width 10 height 10
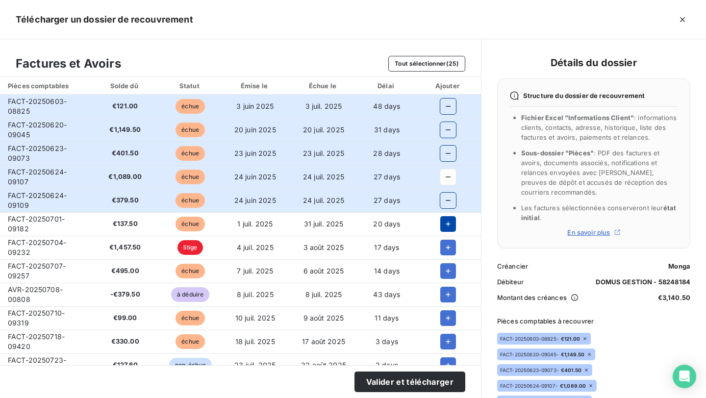
click at [445, 229] on button "button" at bounding box center [448, 224] width 16 height 16
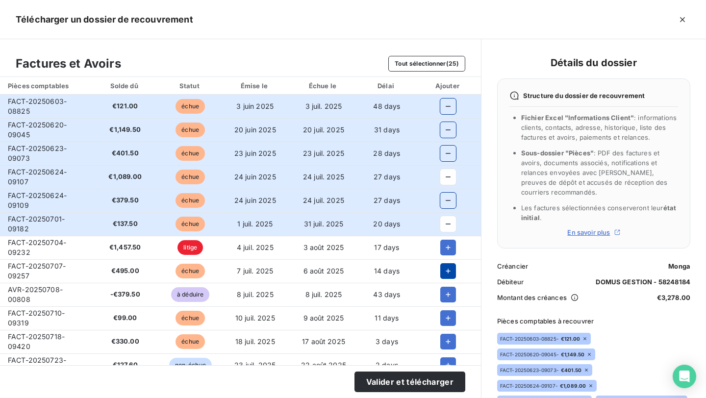
click at [443, 272] on icon "button" at bounding box center [448, 271] width 10 height 10
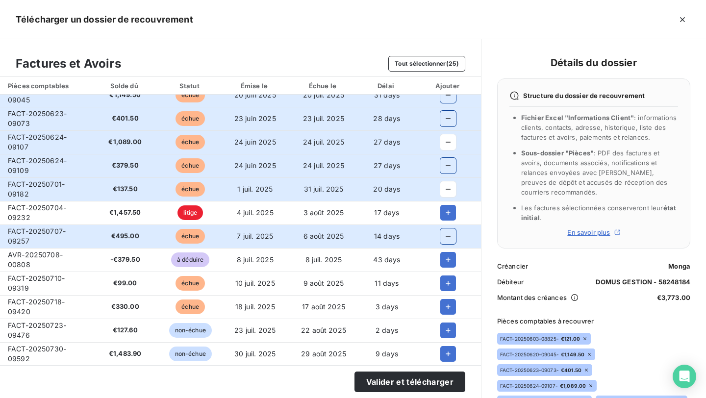
scroll to position [36, 0]
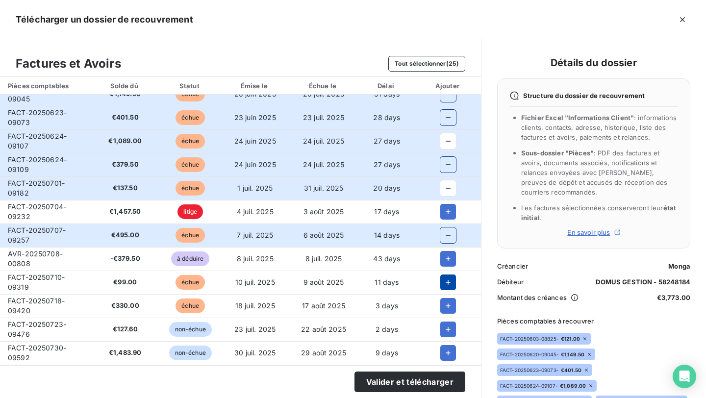
click at [446, 277] on icon "button" at bounding box center [448, 282] width 10 height 10
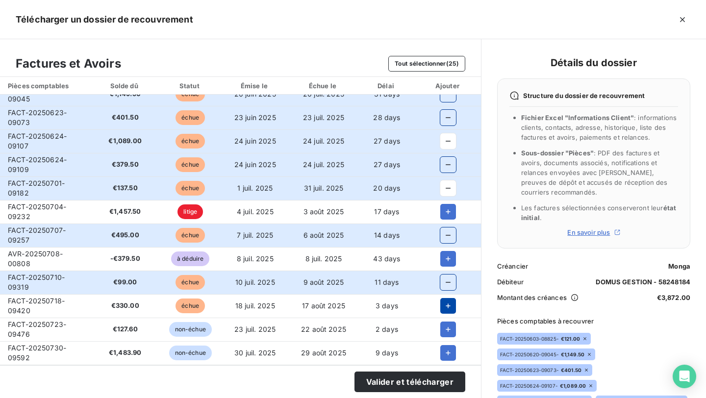
click at [447, 282] on icon "button" at bounding box center [448, 306] width 10 height 10
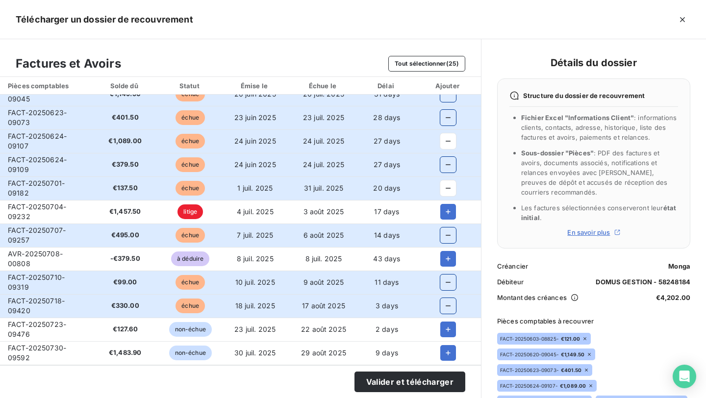
scroll to position [39, 0]
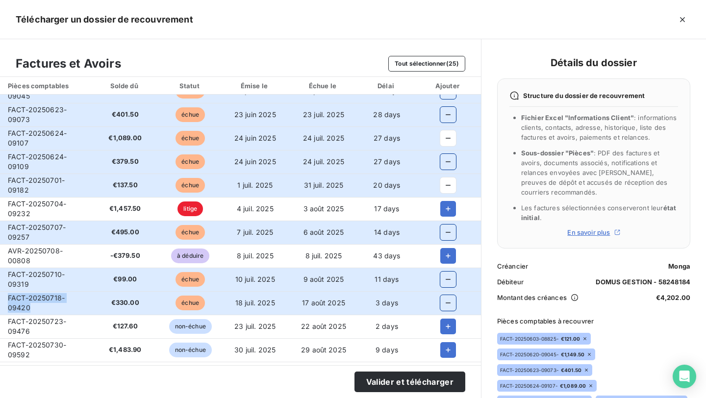
copy span "FACT-20250718-09420"
drag, startPoint x: 7, startPoint y: 295, endPoint x: 69, endPoint y: 335, distance: 73.3
click at [69, 282] on tbody "FACT-20250603-08825 €121.00 échue [DATE] [DATE] 48 days FACT-20250620-09045 €1,…" at bounding box center [240, 350] width 481 height 588
click at [61, 282] on td "FACT-20250723-09476" at bounding box center [45, 327] width 91 height 24
drag, startPoint x: 41, startPoint y: 332, endPoint x: 5, endPoint y: 323, distance: 36.9
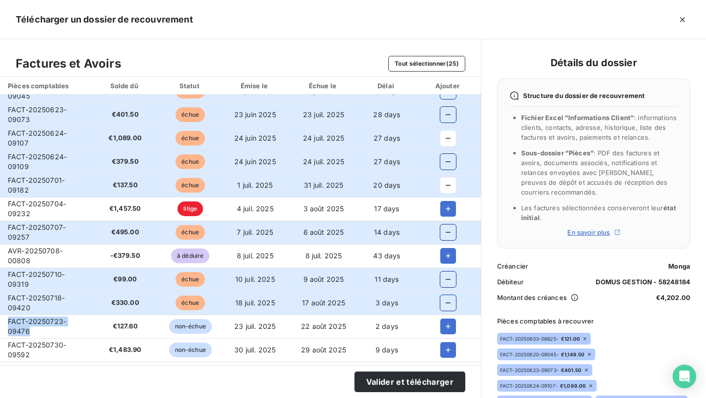
click at [5, 282] on td "FACT-20250723-09476" at bounding box center [45, 327] width 91 height 24
copy span "FACT-20250723-09476"
click at [447, 282] on icon "button" at bounding box center [448, 327] width 10 height 10
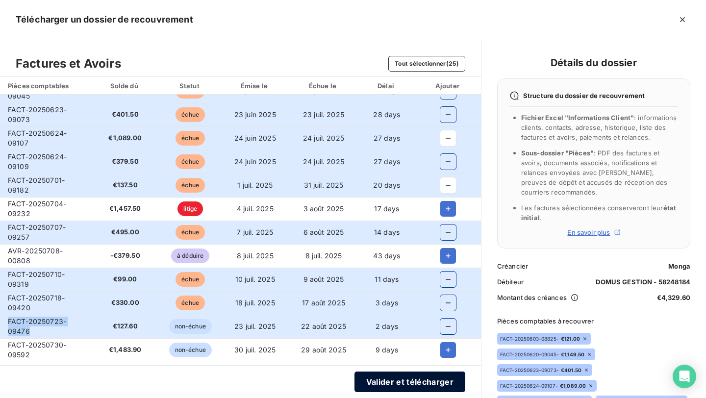
click at [417, 282] on button "Valider et télécharger" at bounding box center [409, 382] width 111 height 21
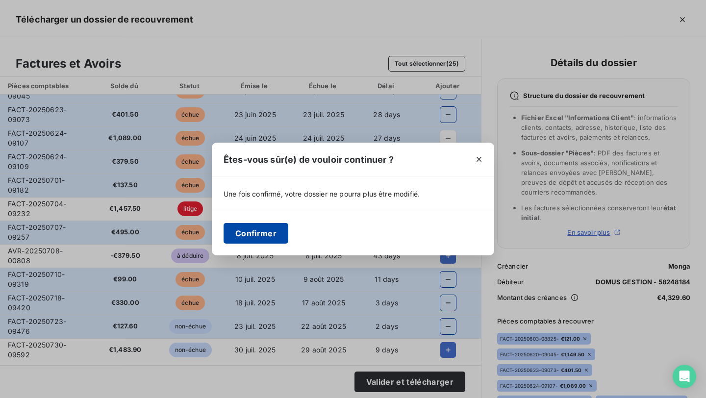
click at [246, 239] on button "Confirmer" at bounding box center [256, 233] width 65 height 21
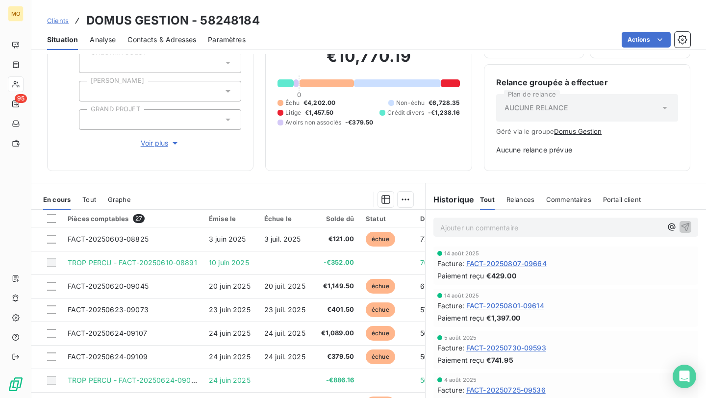
click at [61, 18] on span "Clients" at bounding box center [58, 21] width 22 height 8
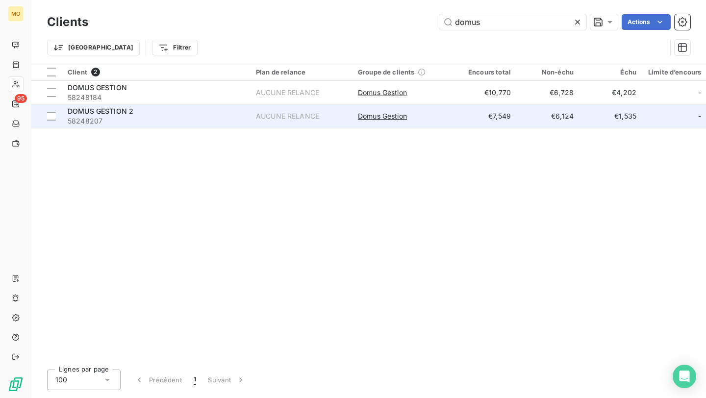
click at [149, 113] on div "DOMUS GESTION 2" at bounding box center [156, 111] width 176 height 10
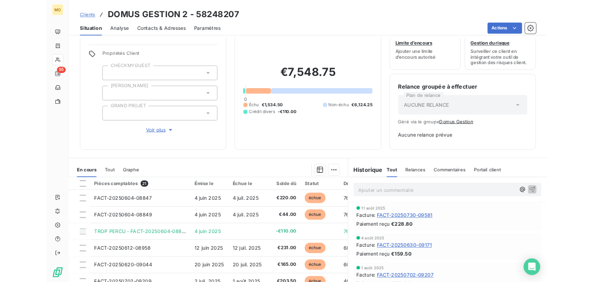
scroll to position [45, 0]
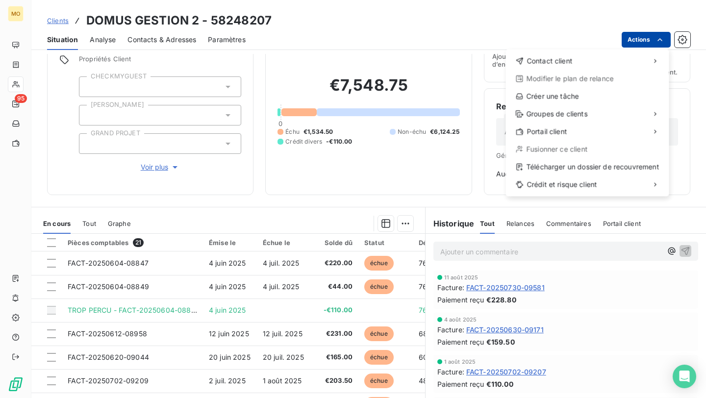
click at [594, 33] on html "MO 95 Clients DOMUS GESTION 2 - 58248207 Situation Analyse Contacts & Adresses …" at bounding box center [353, 199] width 706 height 398
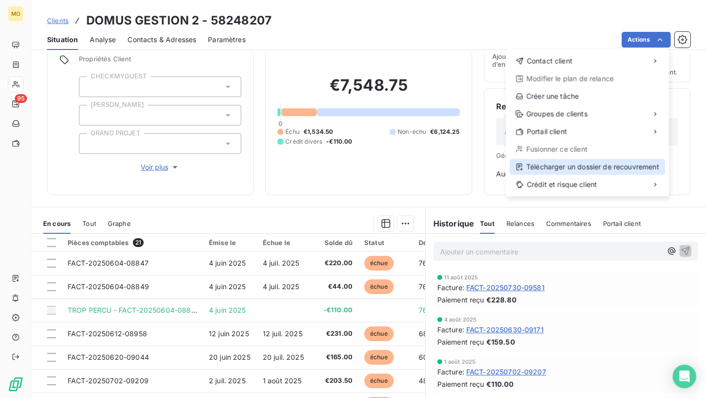
click at [586, 169] on div "Télécharger un dossier de recouvrement" at bounding box center [587, 167] width 155 height 16
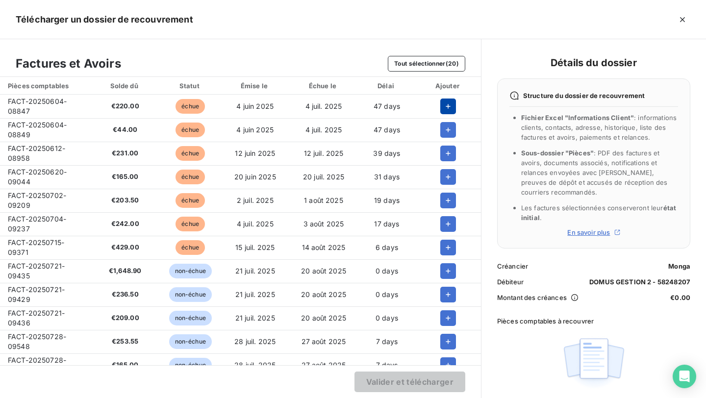
click at [440, 103] on button "button" at bounding box center [448, 107] width 16 height 16
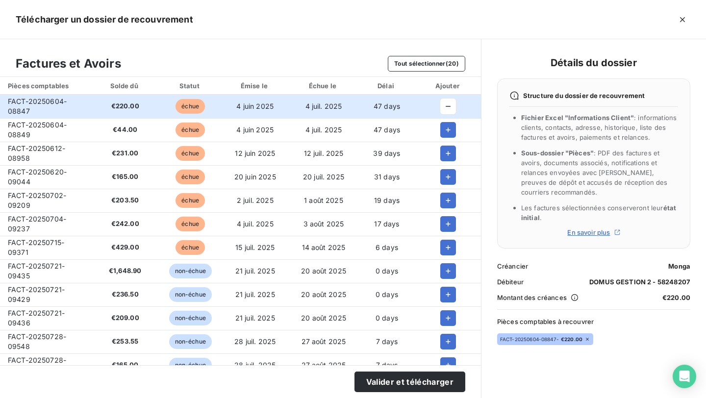
click at [436, 131] on div at bounding box center [448, 130] width 50 height 16
click at [443, 129] on icon "button" at bounding box center [448, 130] width 10 height 10
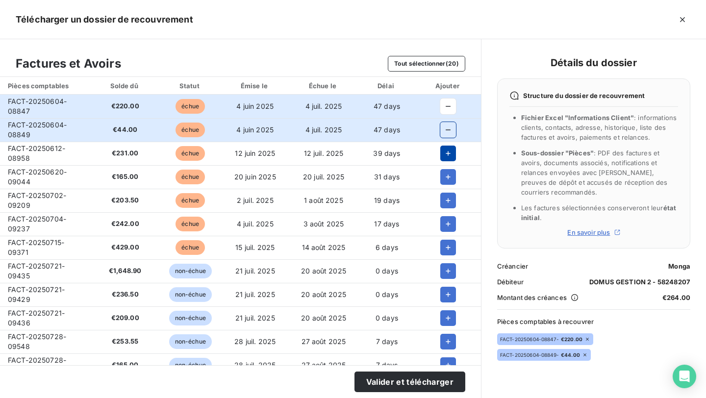
click at [446, 153] on icon "button" at bounding box center [448, 153] width 5 height 5
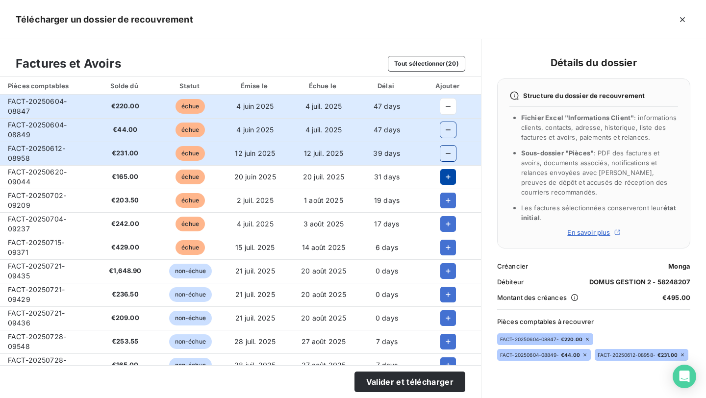
click at [443, 180] on icon "button" at bounding box center [448, 177] width 10 height 10
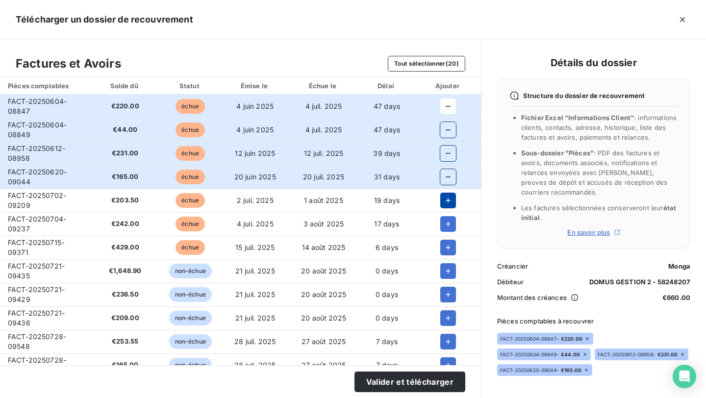
click at [443, 201] on icon "button" at bounding box center [448, 201] width 10 height 10
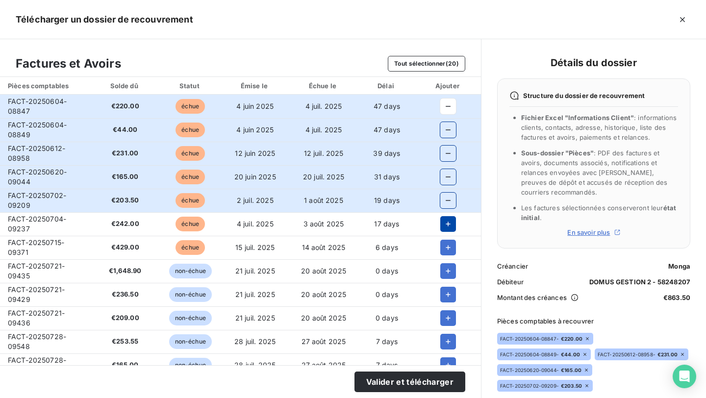
click at [445, 227] on icon "button" at bounding box center [448, 224] width 10 height 10
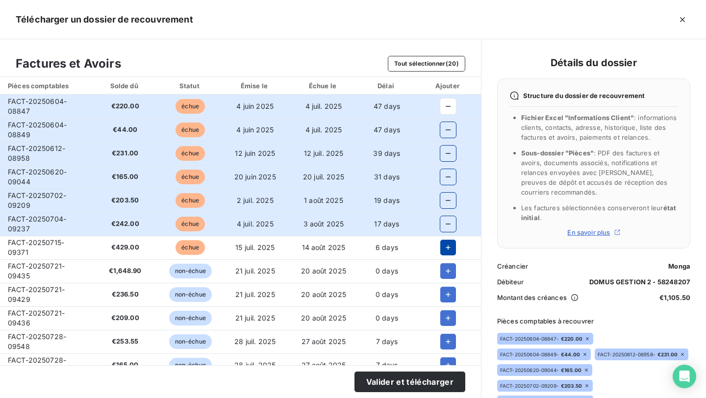
click at [446, 248] on icon "button" at bounding box center [448, 248] width 10 height 10
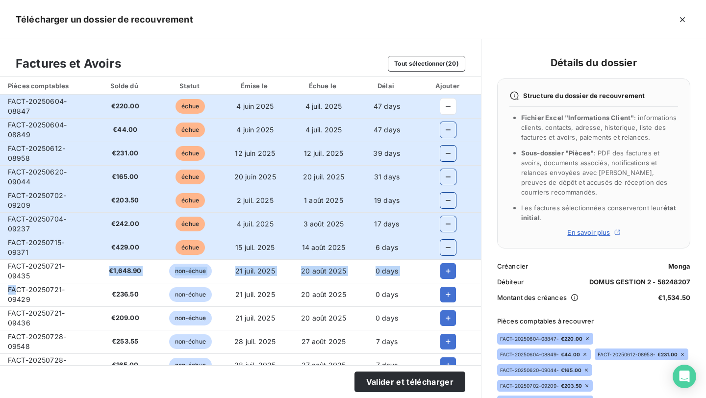
drag, startPoint x: 42, startPoint y: 276, endPoint x: 19, endPoint y: 297, distance: 30.9
click at [19, 282] on tbody "FACT-20250604-08847 €220.00 échue [DATE] [DATE] 47 days FACT-20250604-08849 €44…" at bounding box center [240, 330] width 481 height 471
click at [446, 274] on icon "button" at bounding box center [448, 271] width 10 height 10
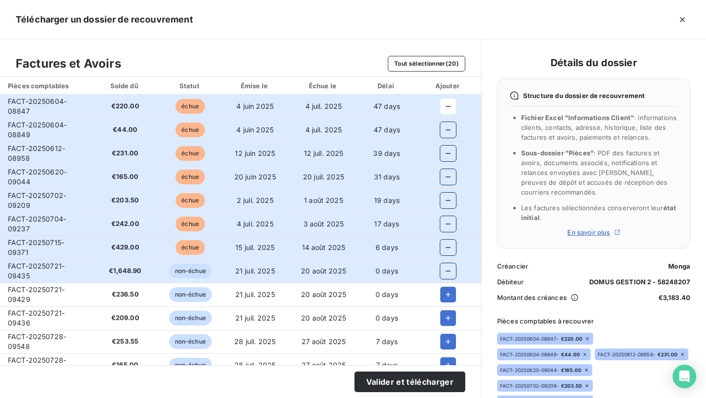
click at [37, 282] on td "FACT-20250721-09429" at bounding box center [45, 295] width 91 height 24
drag, startPoint x: 37, startPoint y: 299, endPoint x: 21, endPoint y: 318, distance: 24.7
click at [21, 282] on tbody "FACT-20250604-08847 €220.00 échue [DATE] [DATE] 47 days FACT-20250604-08849 €44…" at bounding box center [240, 330] width 481 height 471
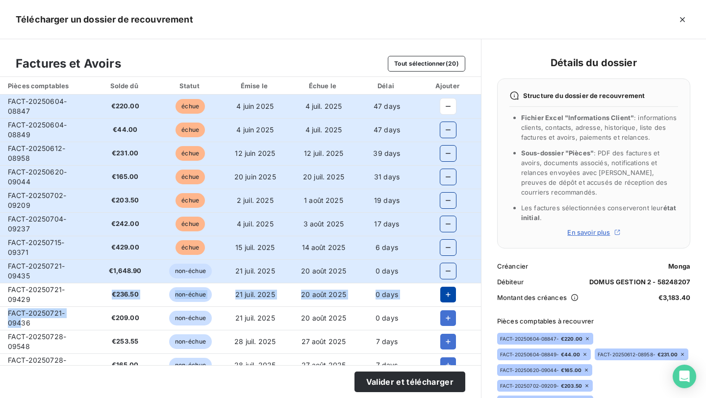
click at [446, 282] on button "button" at bounding box center [448, 295] width 16 height 16
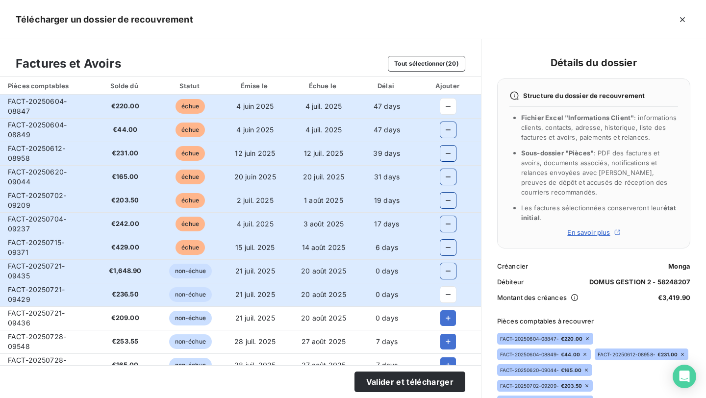
click at [56, 282] on td "FACT-20250728-09548" at bounding box center [45, 342] width 91 height 24
drag, startPoint x: 35, startPoint y: 326, endPoint x: 12, endPoint y: 337, distance: 25.4
click at [12, 282] on tbody "FACT-20250604-08847 €220.00 échue [DATE] [DATE] 47 days FACT-20250604-08849 €44…" at bounding box center [240, 330] width 481 height 471
click at [446, 282] on icon "button" at bounding box center [448, 318] width 5 height 5
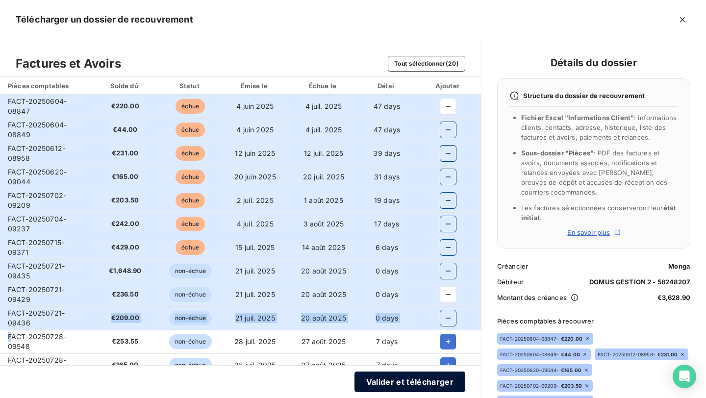
click at [442, 282] on button "Valider et télécharger" at bounding box center [409, 382] width 111 height 21
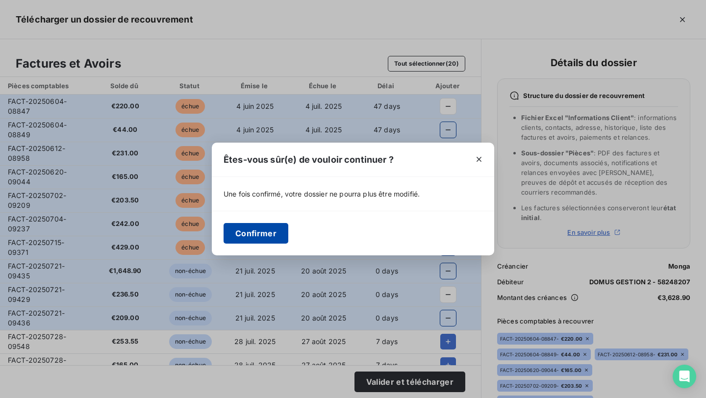
click at [286, 225] on button "Confirmer" at bounding box center [256, 233] width 65 height 21
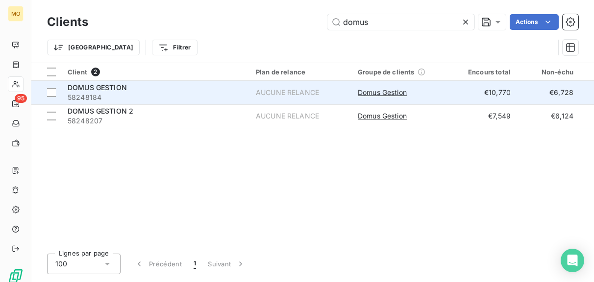
click at [139, 99] on span "58248184" at bounding box center [156, 98] width 176 height 10
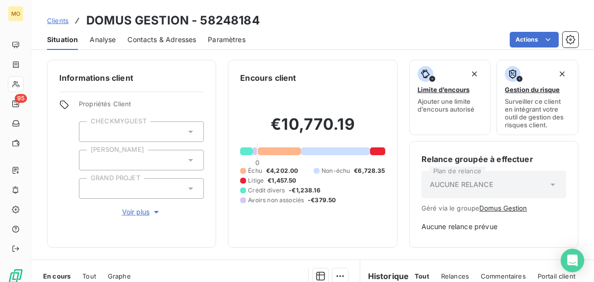
click at [158, 41] on span "Contacts & Adresses" at bounding box center [161, 40] width 69 height 10
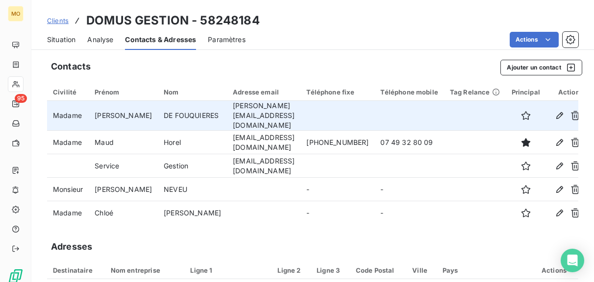
click at [248, 115] on td "[PERSON_NAME][EMAIL_ADDRESS][DOMAIN_NAME]" at bounding box center [264, 116] width 74 height 30
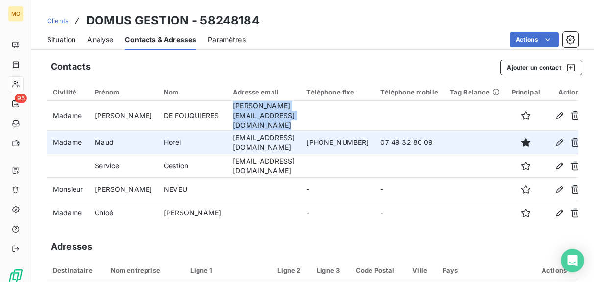
click at [236, 133] on td "[EMAIL_ADDRESS][DOMAIN_NAME]" at bounding box center [264, 143] width 74 height 24
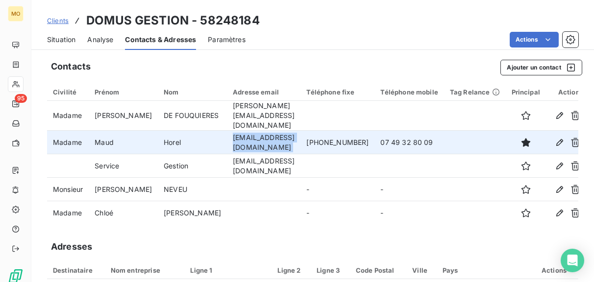
click at [236, 133] on td "[EMAIL_ADDRESS][DOMAIN_NAME]" at bounding box center [264, 143] width 74 height 24
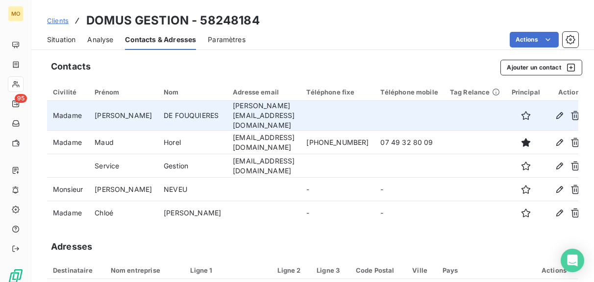
click at [233, 108] on td "[PERSON_NAME][EMAIL_ADDRESS][DOMAIN_NAME]" at bounding box center [264, 116] width 74 height 30
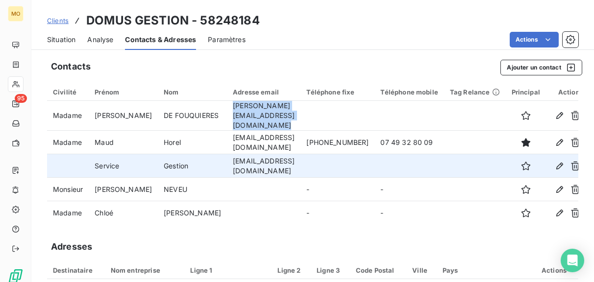
click at [271, 154] on td "[EMAIL_ADDRESS][DOMAIN_NAME]" at bounding box center [264, 166] width 74 height 24
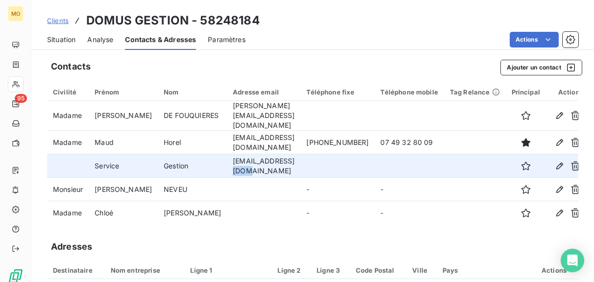
click at [271, 154] on td "[EMAIL_ADDRESS][DOMAIN_NAME]" at bounding box center [264, 166] width 74 height 24
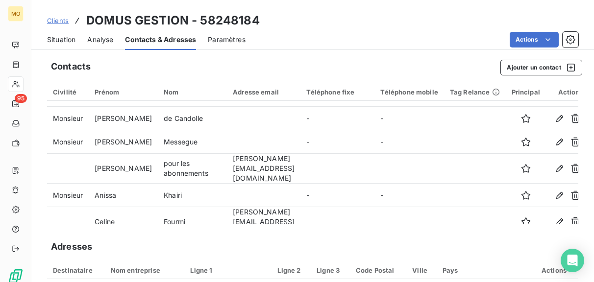
scroll to position [98, 0]
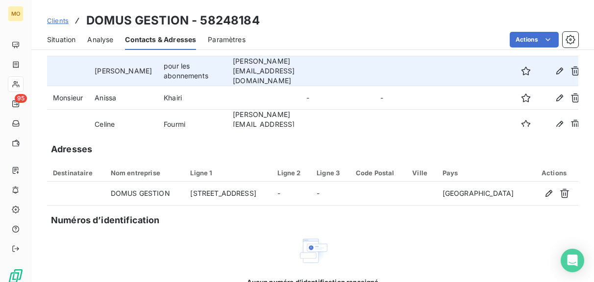
click at [233, 61] on td "[PERSON_NAME][EMAIL_ADDRESS][DOMAIN_NAME]" at bounding box center [264, 71] width 74 height 30
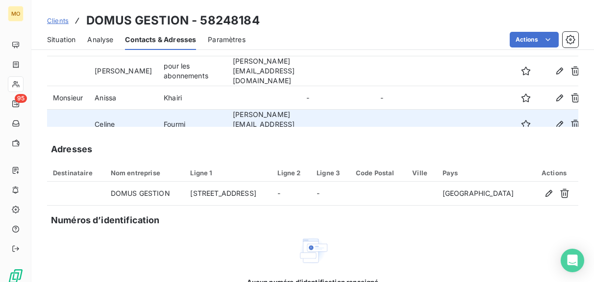
click at [230, 111] on td "[PERSON_NAME][EMAIL_ADDRESS][DOMAIN_NAME]" at bounding box center [264, 125] width 74 height 30
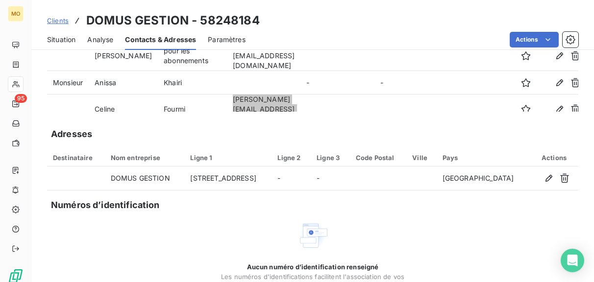
scroll to position [116, 0]
